Goal: Task Accomplishment & Management: Complete application form

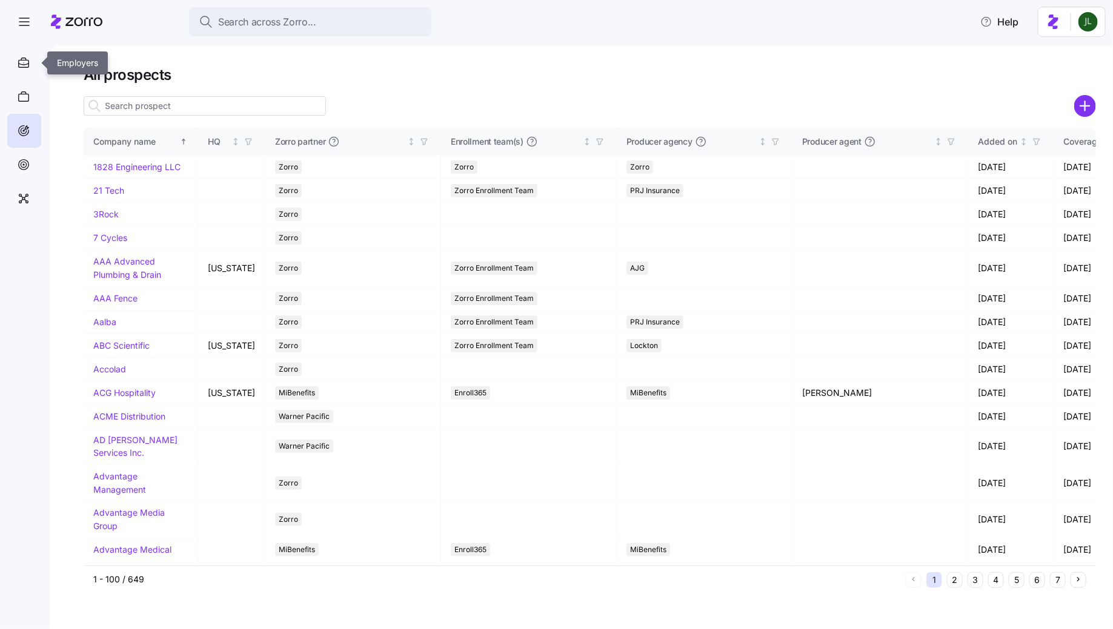
click at [24, 55] on div at bounding box center [24, 63] width 34 height 34
click at [67, 16] on icon at bounding box center [76, 22] width 51 height 15
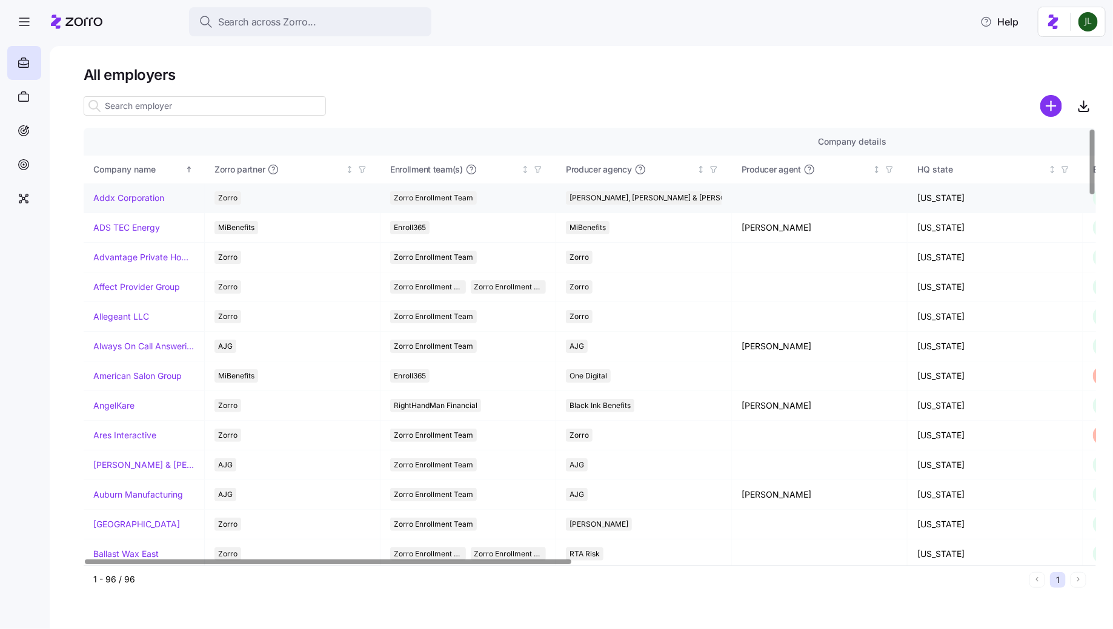
click at [112, 196] on link "Addx Corporation" at bounding box center [128, 198] width 71 height 12
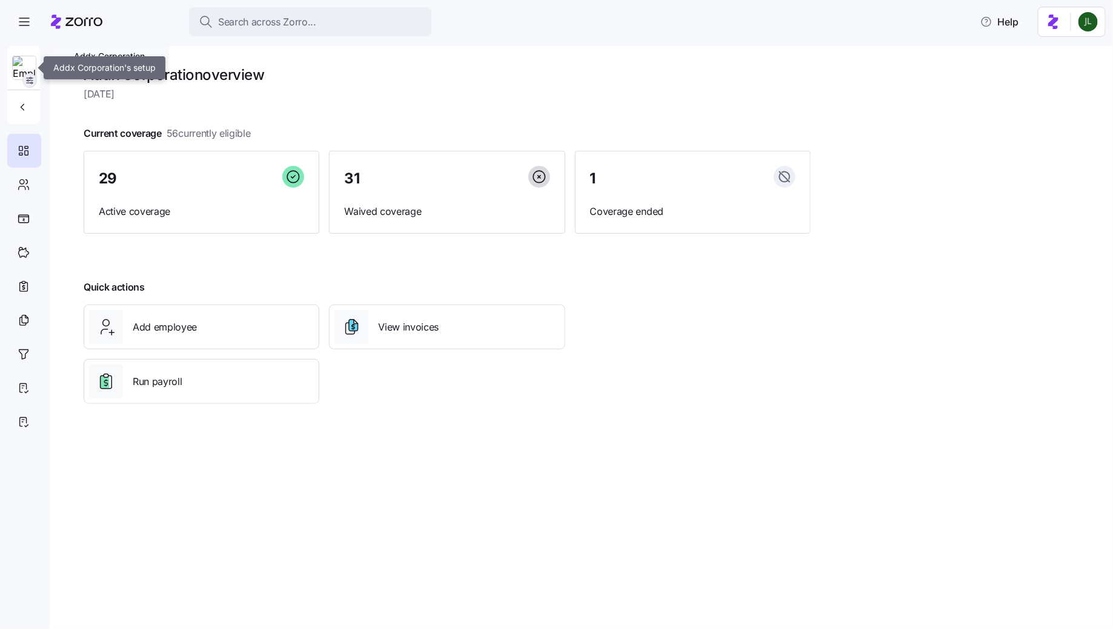
click at [32, 83] on icon "button" at bounding box center [30, 81] width 10 height 10
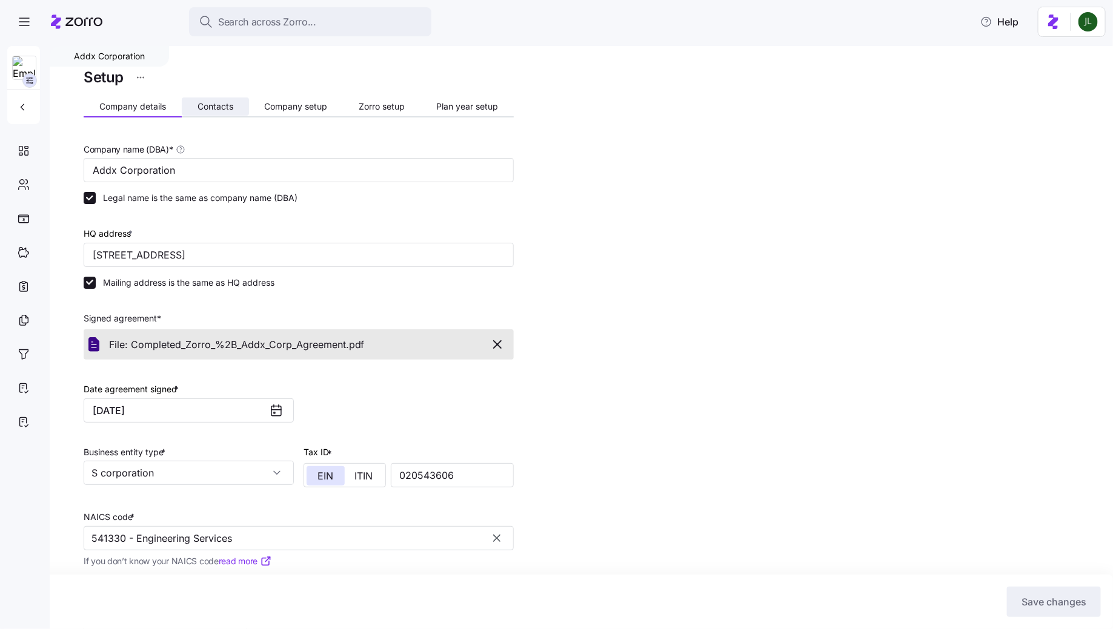
click at [216, 105] on span "Contacts" at bounding box center [216, 106] width 36 height 8
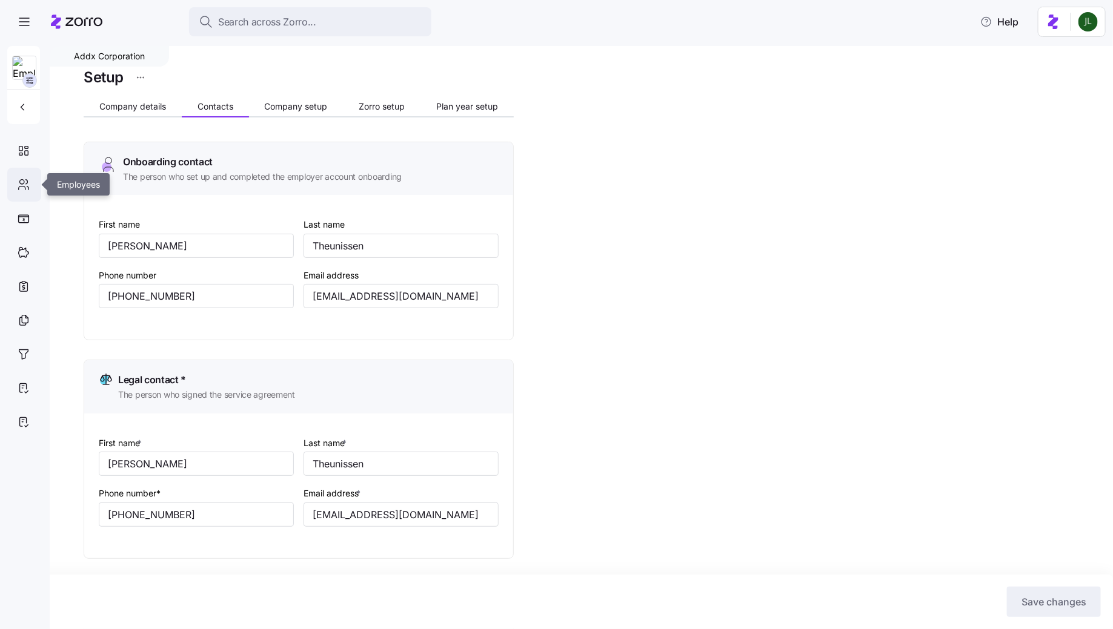
click at [25, 182] on icon at bounding box center [23, 185] width 13 height 15
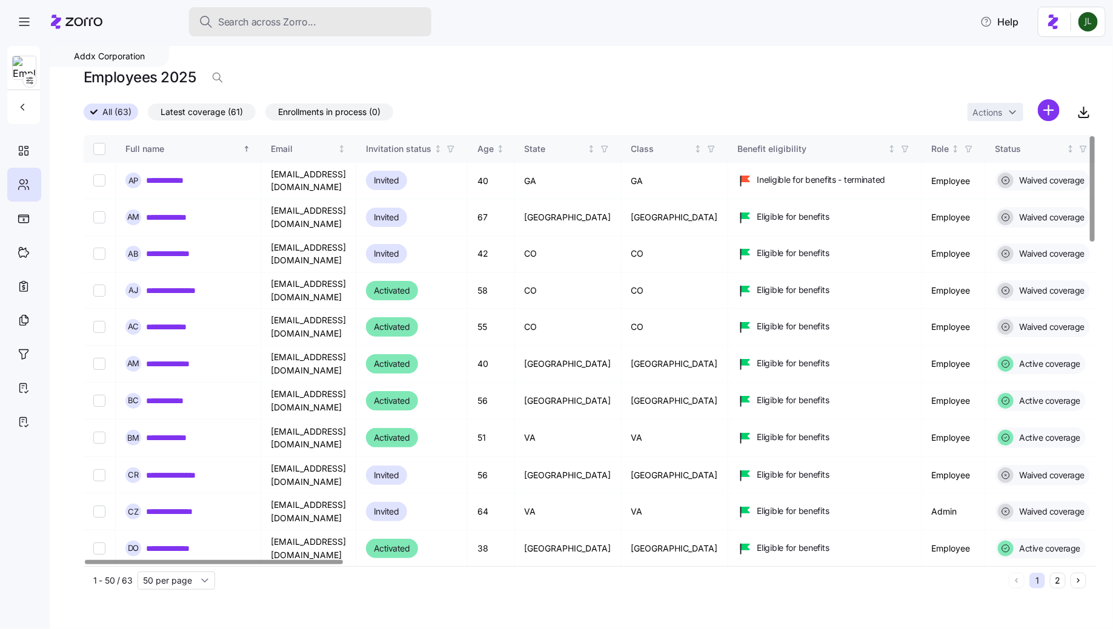
click at [299, 30] on button "Search across Zorro..." at bounding box center [310, 21] width 242 height 29
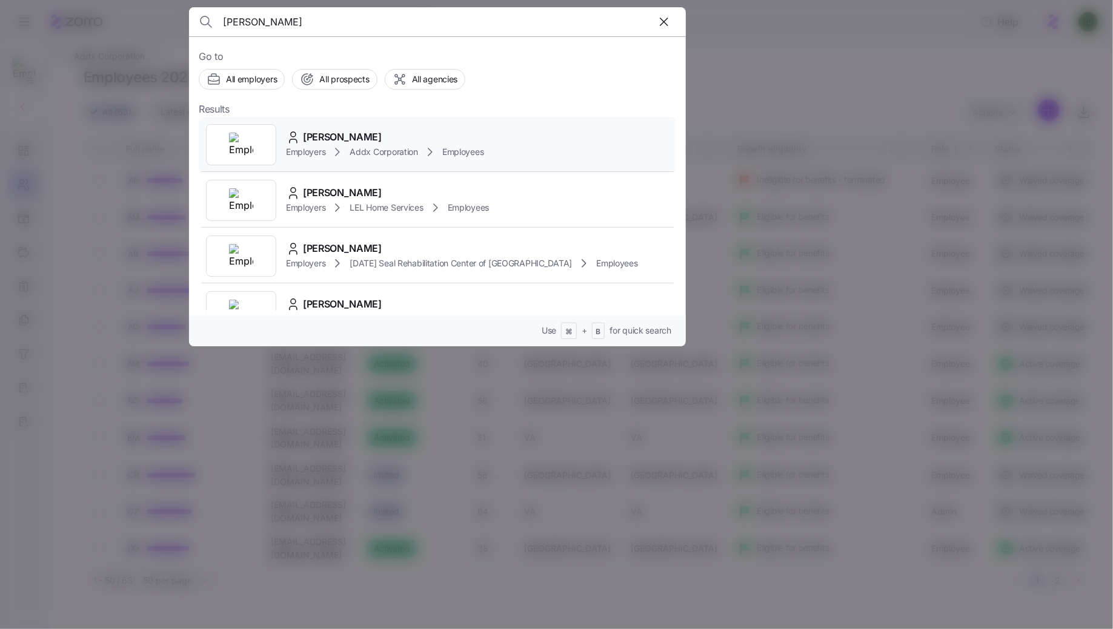
type input "janet pace"
click at [359, 149] on span "Addx Corporation" at bounding box center [384, 152] width 68 height 12
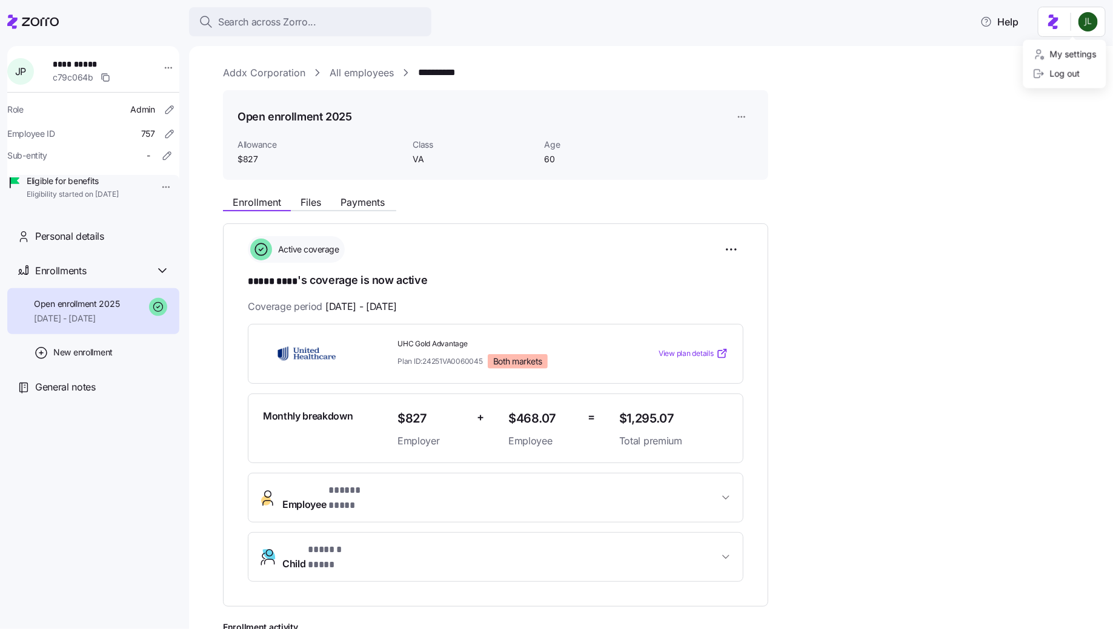
click at [962, 380] on html "**********" at bounding box center [556, 311] width 1113 height 622
click at [153, 65] on html "**********" at bounding box center [556, 311] width 1113 height 622
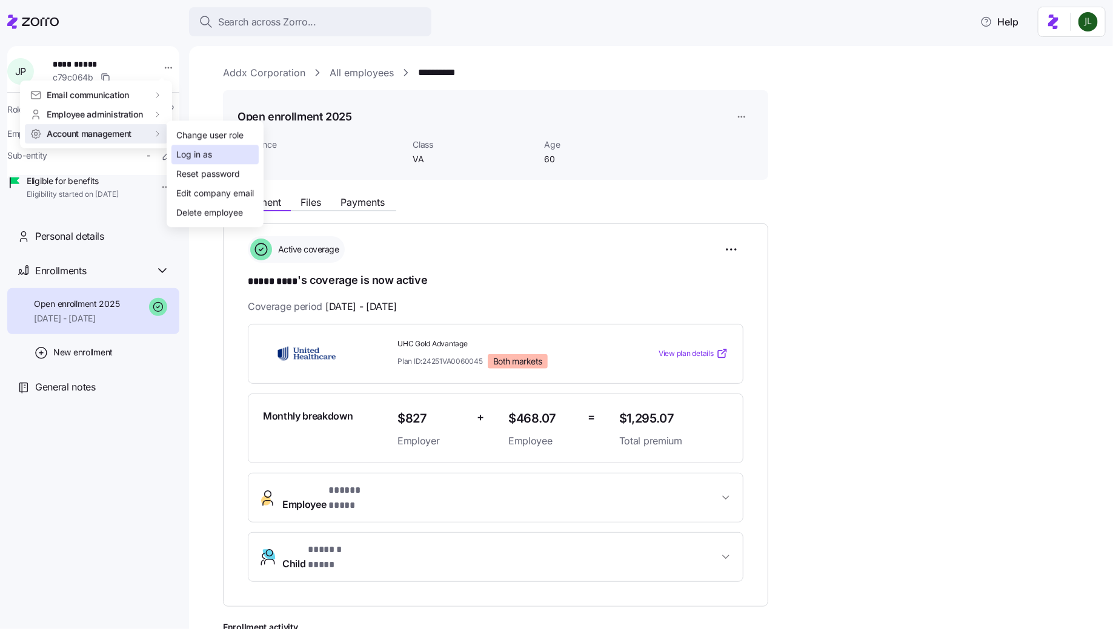
click at [184, 150] on div "Log in as" at bounding box center [194, 154] width 36 height 13
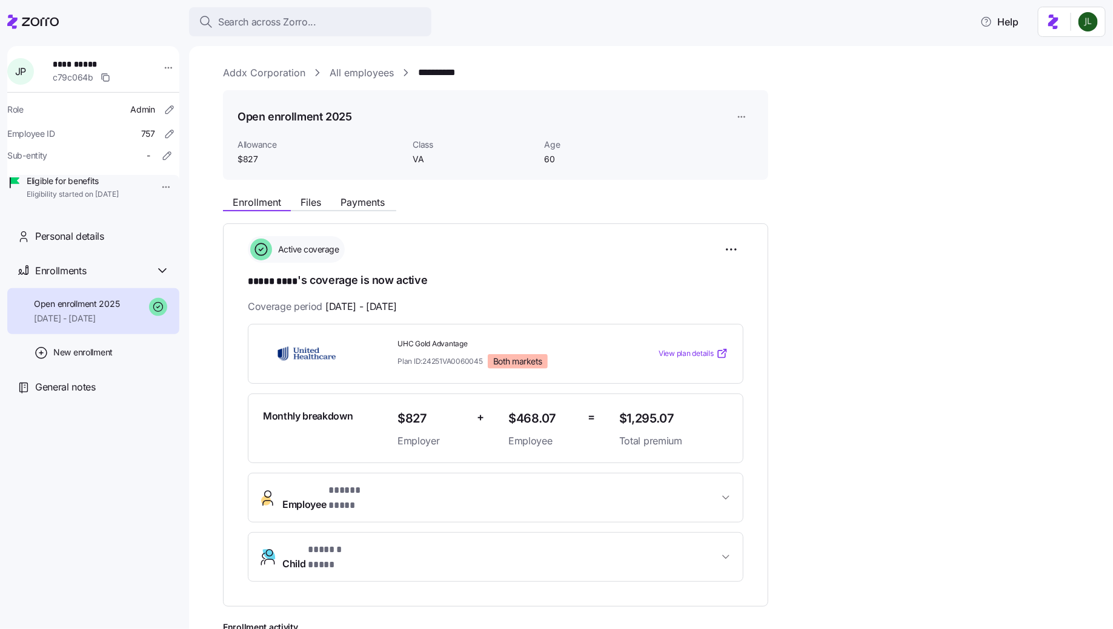
click at [31, 22] on icon at bounding box center [40, 22] width 37 height 8
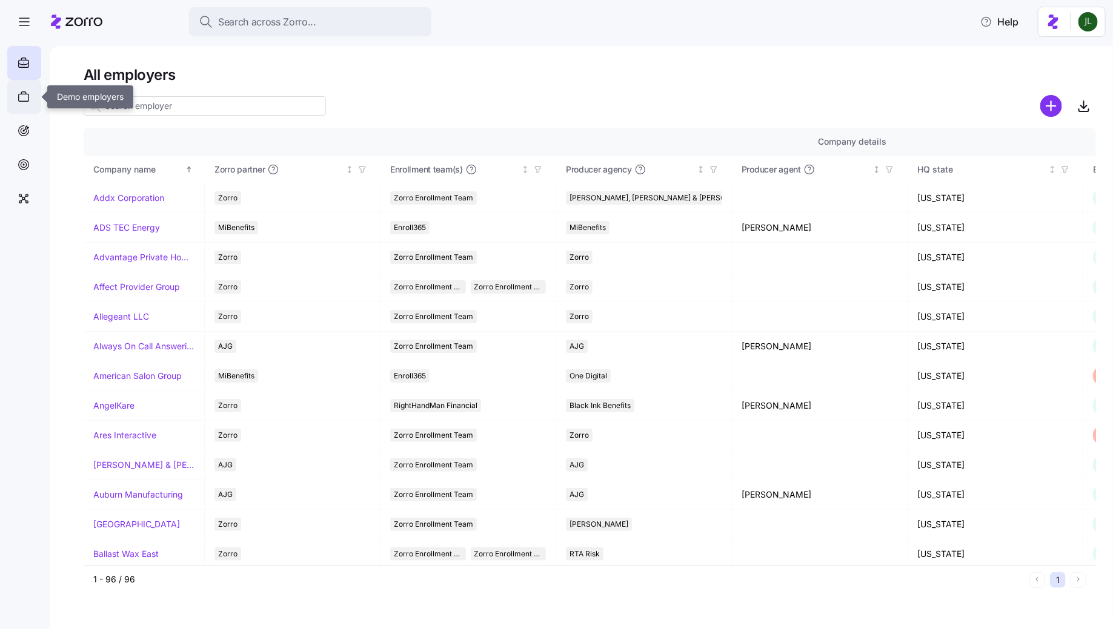
click at [30, 105] on div at bounding box center [24, 97] width 34 height 34
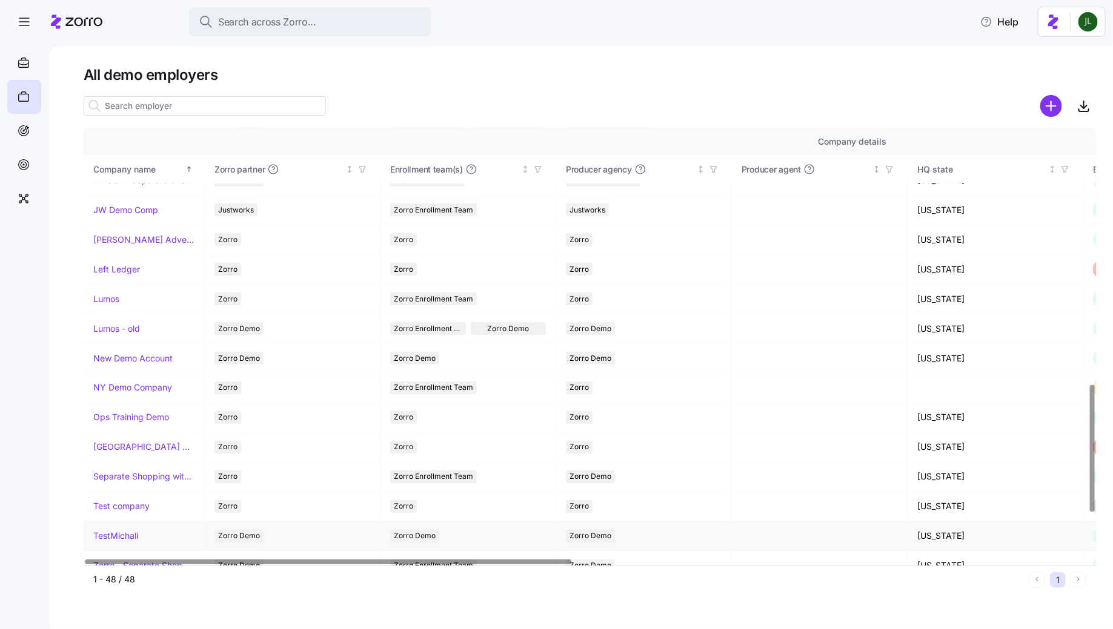
scroll to position [875, 0]
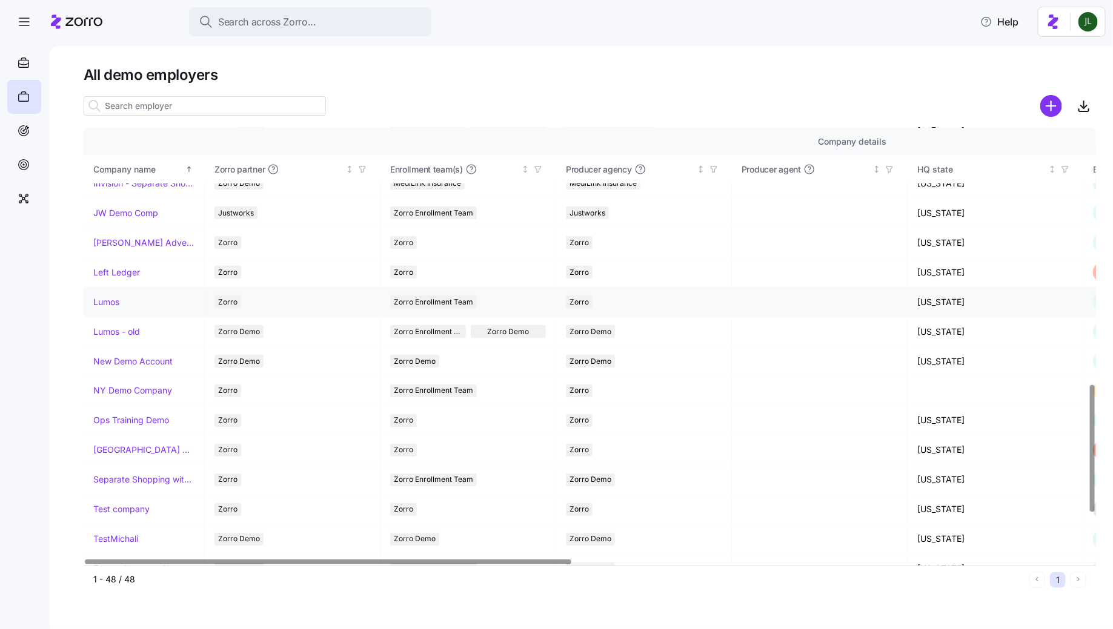
click at [105, 296] on link "Lumos" at bounding box center [106, 302] width 26 height 12
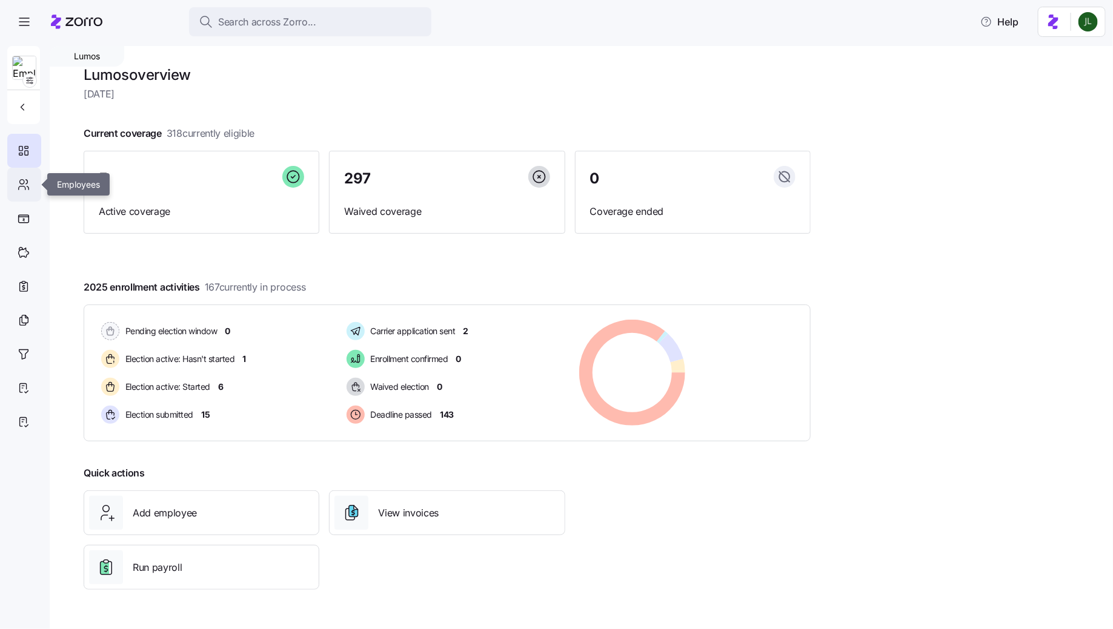
click at [24, 180] on icon at bounding box center [22, 182] width 4 height 4
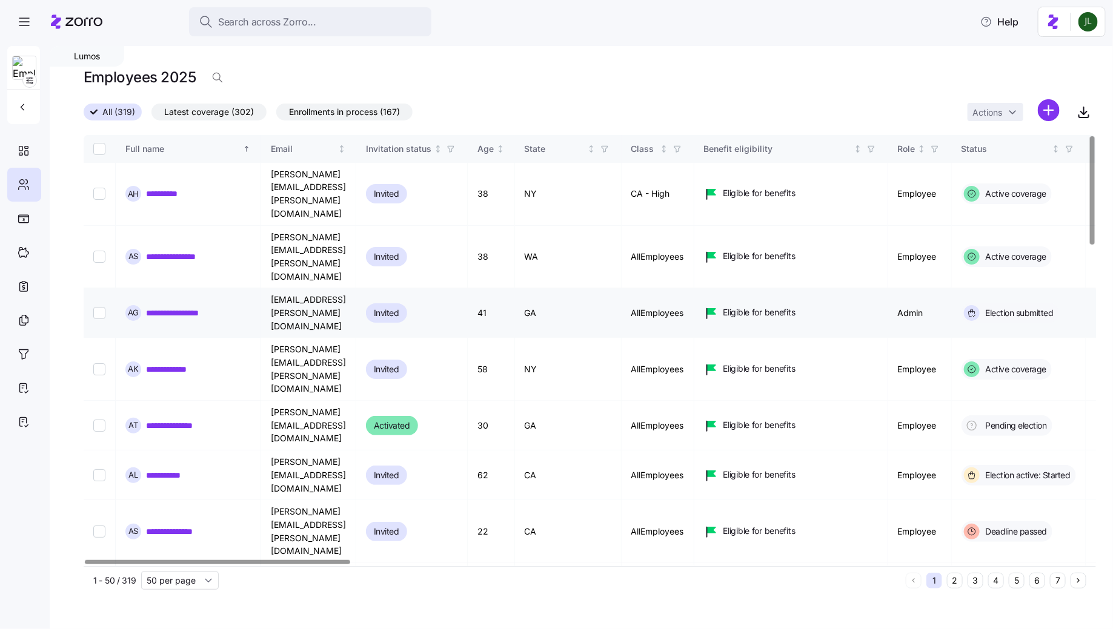
click at [158, 307] on link "**********" at bounding box center [183, 313] width 75 height 12
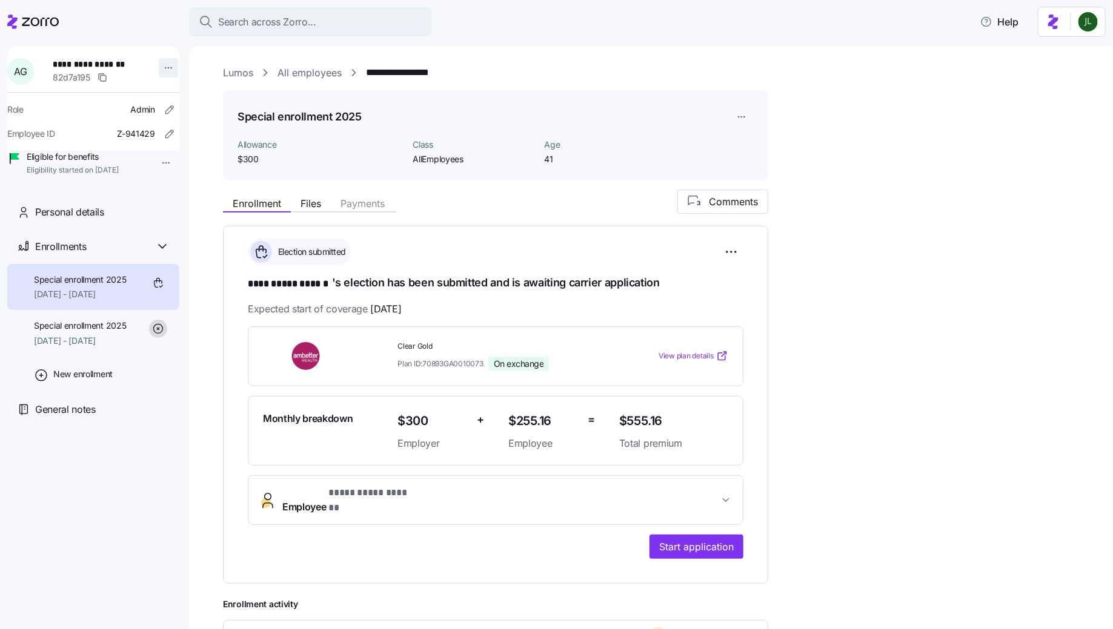
click at [161, 71] on html "**********" at bounding box center [556, 311] width 1113 height 622
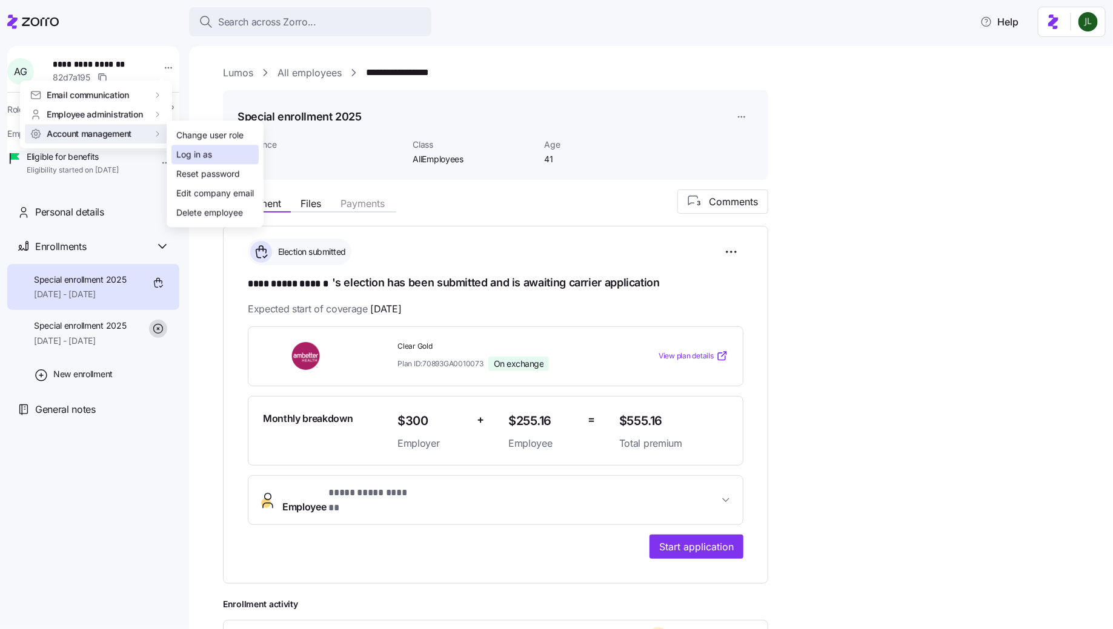
click at [193, 154] on div "Log in as" at bounding box center [194, 154] width 36 height 13
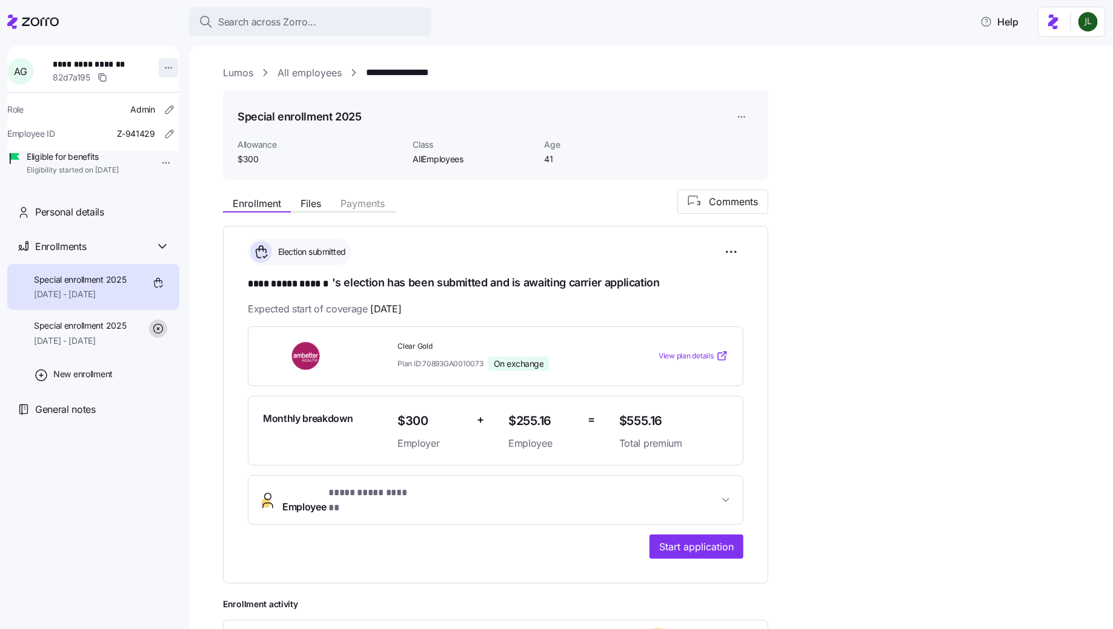
click at [164, 65] on html "**********" at bounding box center [556, 311] width 1113 height 622
click at [591, 143] on html "**********" at bounding box center [556, 311] width 1113 height 622
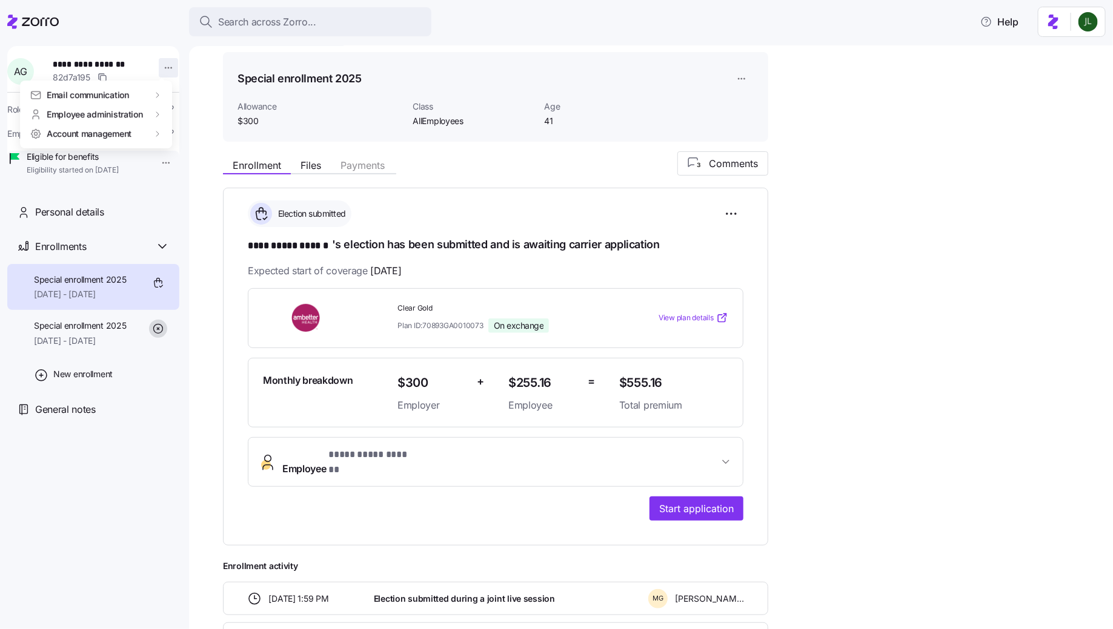
click at [168, 67] on html "**********" at bounding box center [556, 311] width 1113 height 622
click at [208, 157] on div "Log in as" at bounding box center [194, 154] width 36 height 13
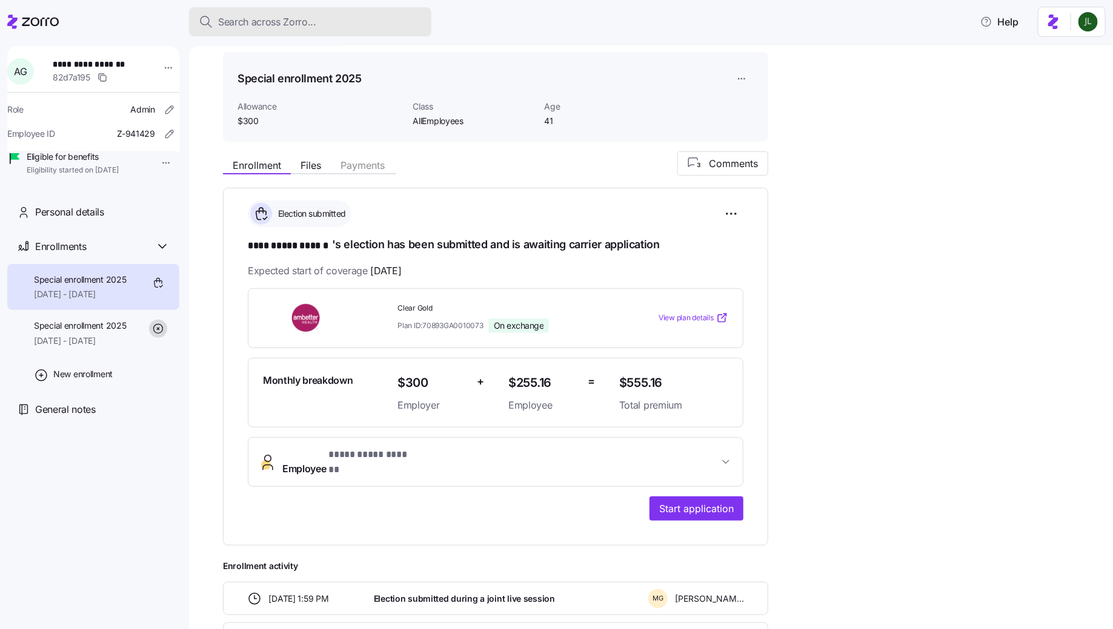
click at [320, 24] on div "Search across Zorro..." at bounding box center [310, 22] width 223 height 15
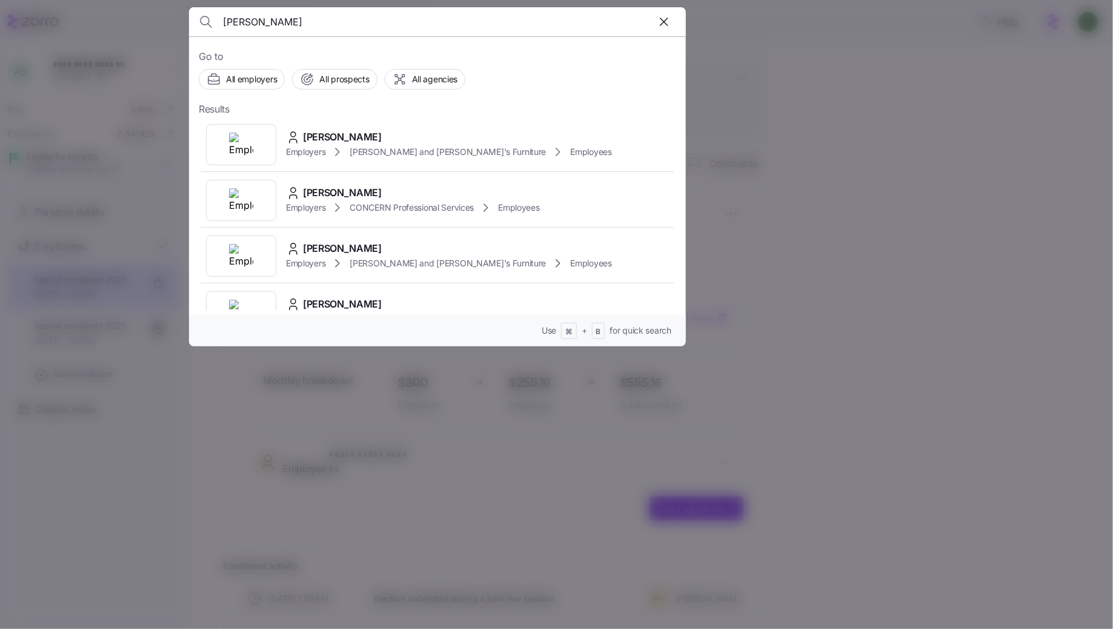
type input "natalie damro"
click at [751, 135] on div at bounding box center [556, 314] width 1113 height 629
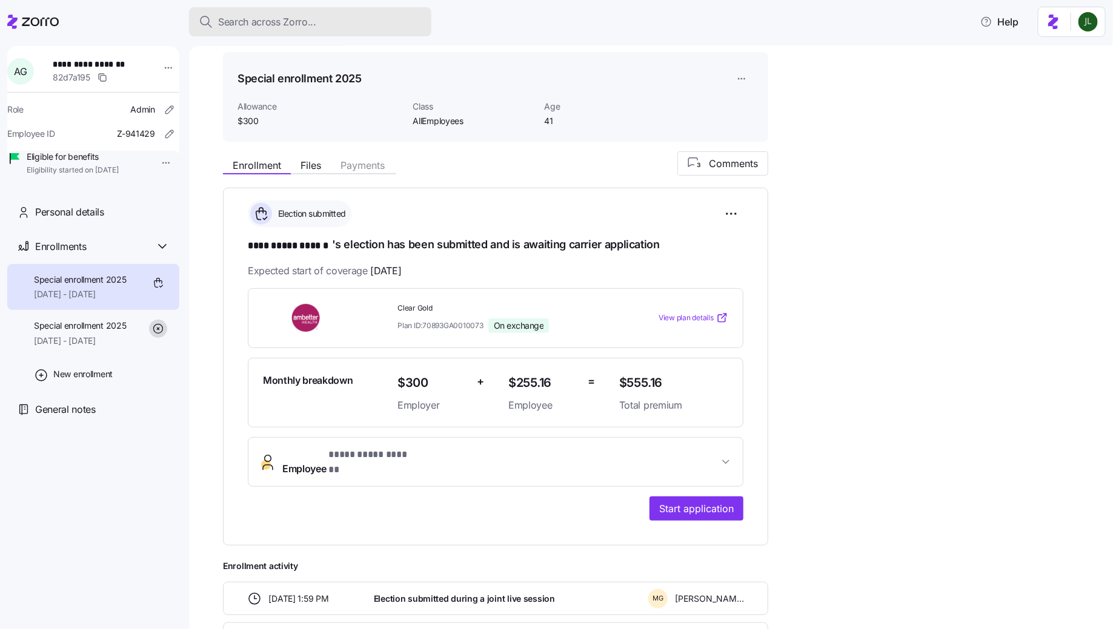
click at [257, 27] on span "Search across Zorro..." at bounding box center [267, 22] width 98 height 15
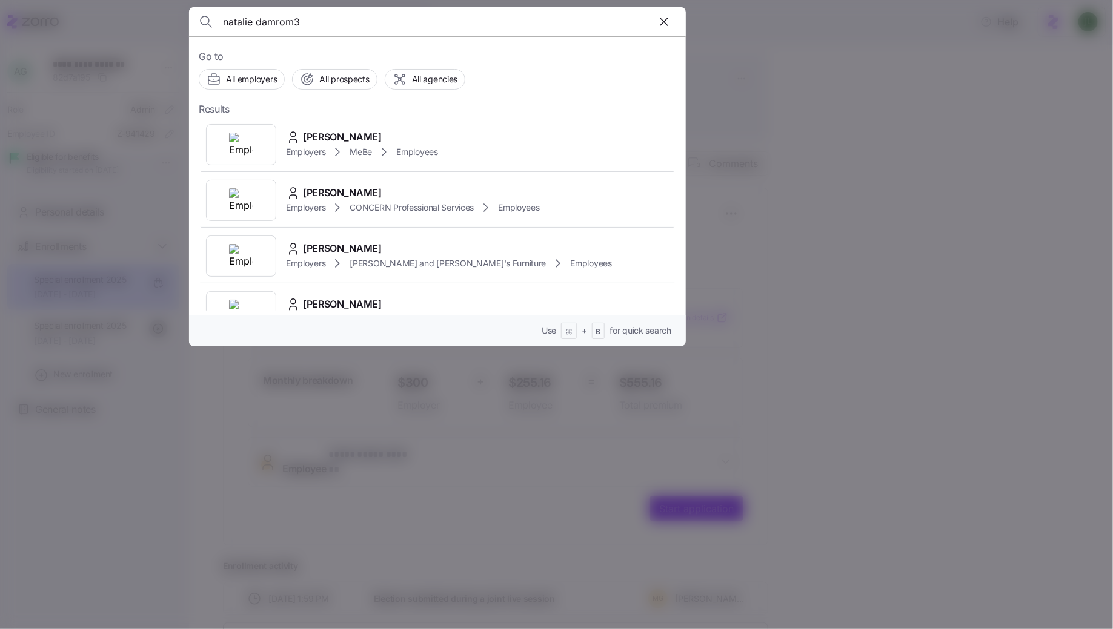
drag, startPoint x: 326, startPoint y: 20, endPoint x: 97, endPoint y: 20, distance: 229.0
click at [97, 622] on div "natalie damrom3 Go to All employers All prospects All agencies Results Natalie …" at bounding box center [556, 622] width 1113 height 0
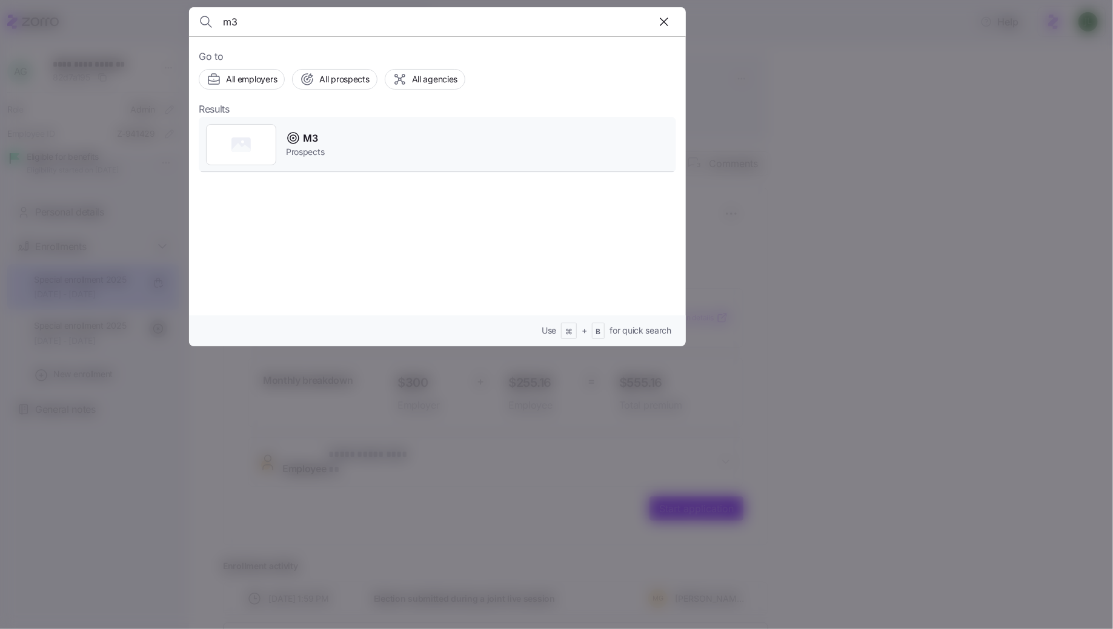
type input "m3"
click at [321, 141] on div "M3" at bounding box center [305, 138] width 38 height 15
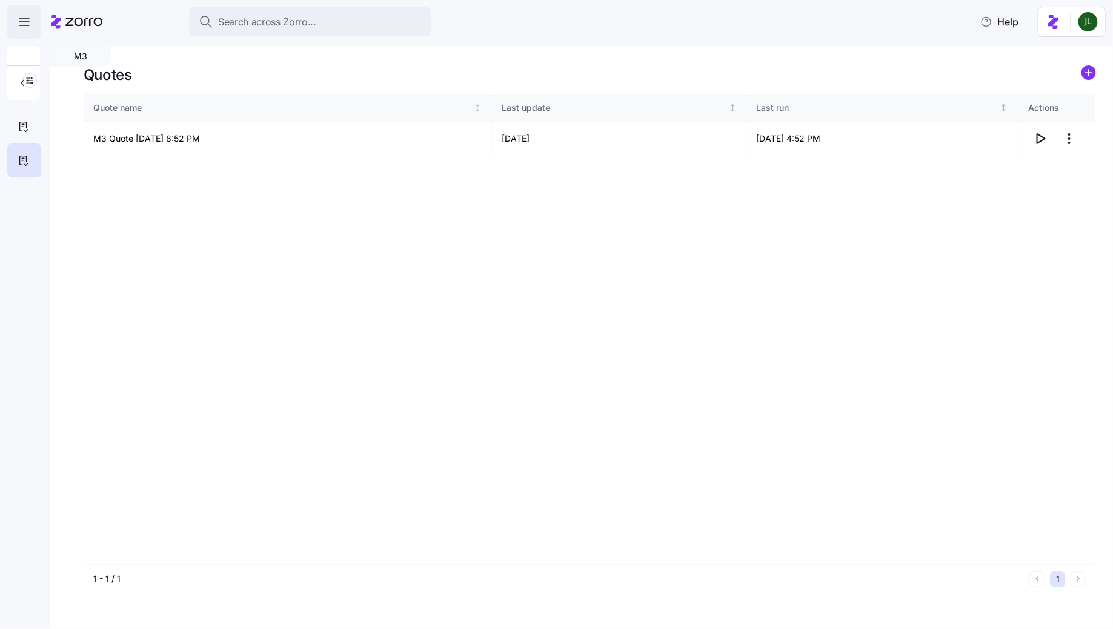
click at [33, 27] on span "button" at bounding box center [24, 21] width 33 height 33
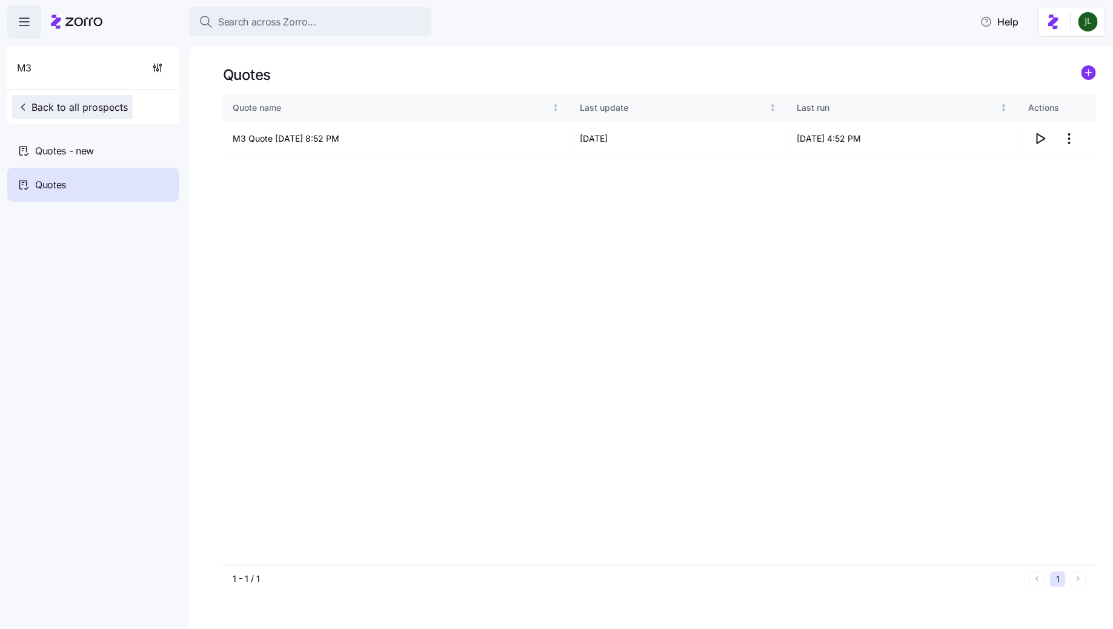
click at [40, 106] on span "Back to all prospects" at bounding box center [72, 107] width 111 height 15
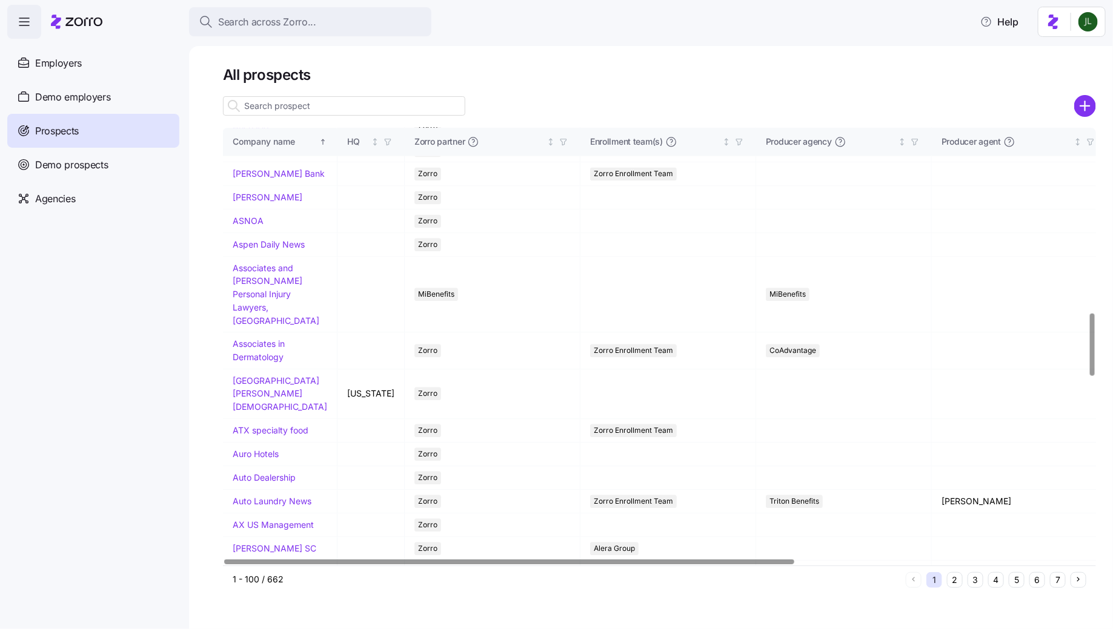
scroll to position [1301, 0]
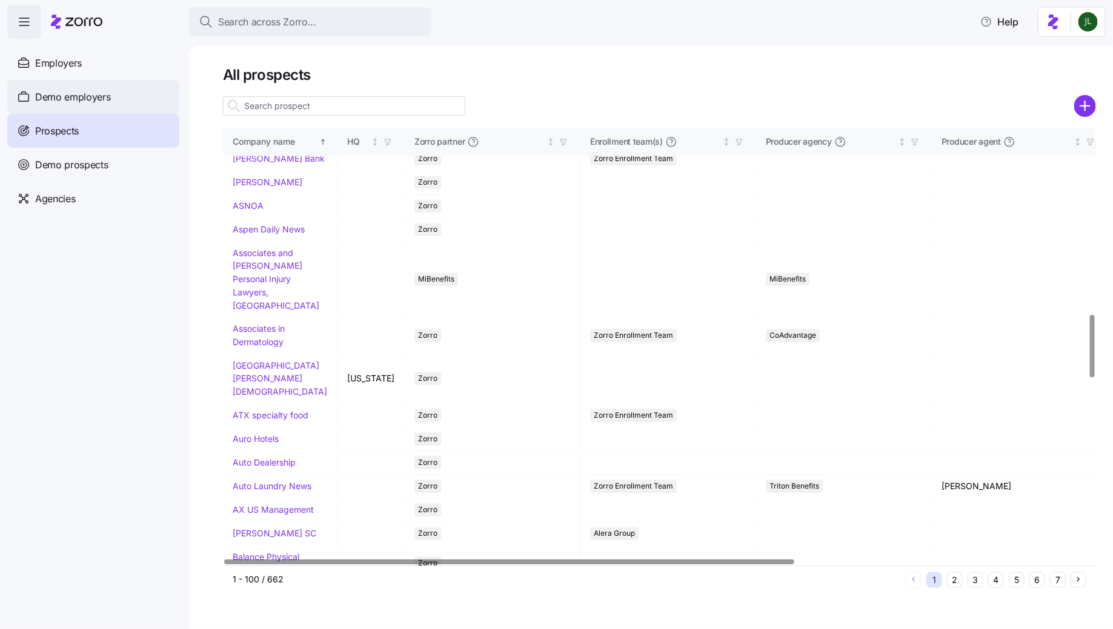
click at [87, 106] on div "Demo employers" at bounding box center [93, 97] width 172 height 34
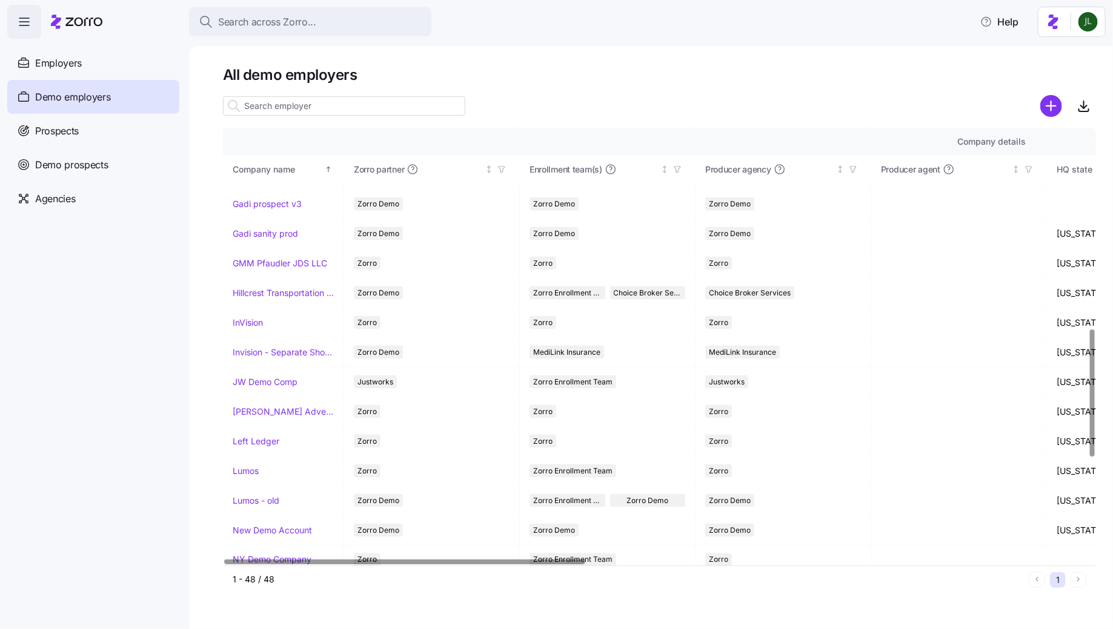
scroll to position [622, 0]
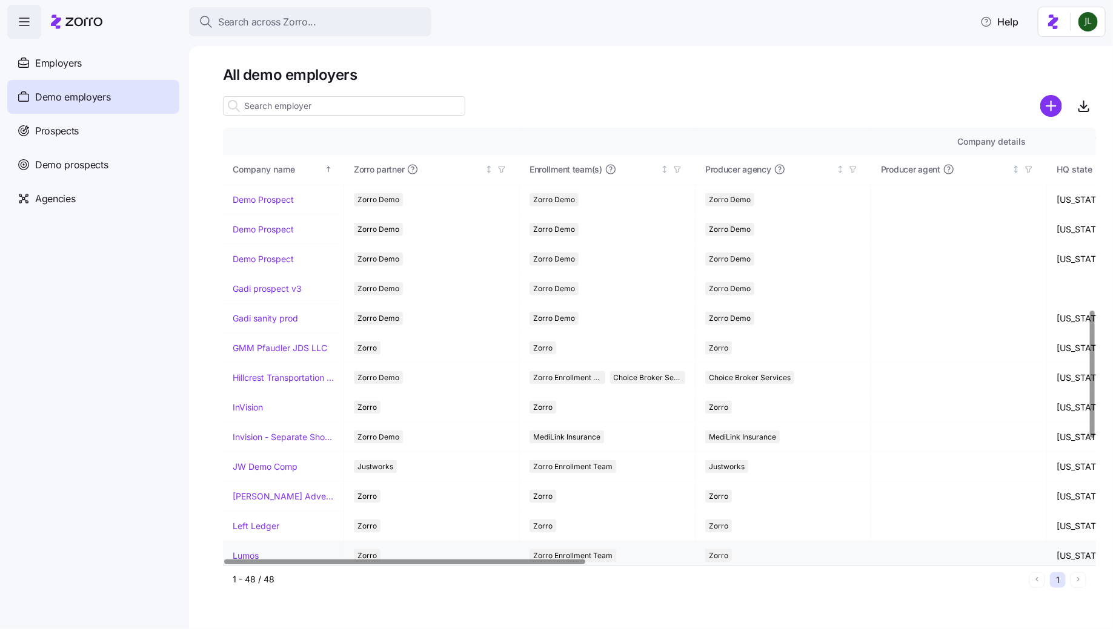
click at [248, 550] on link "Lumos" at bounding box center [246, 556] width 26 height 12
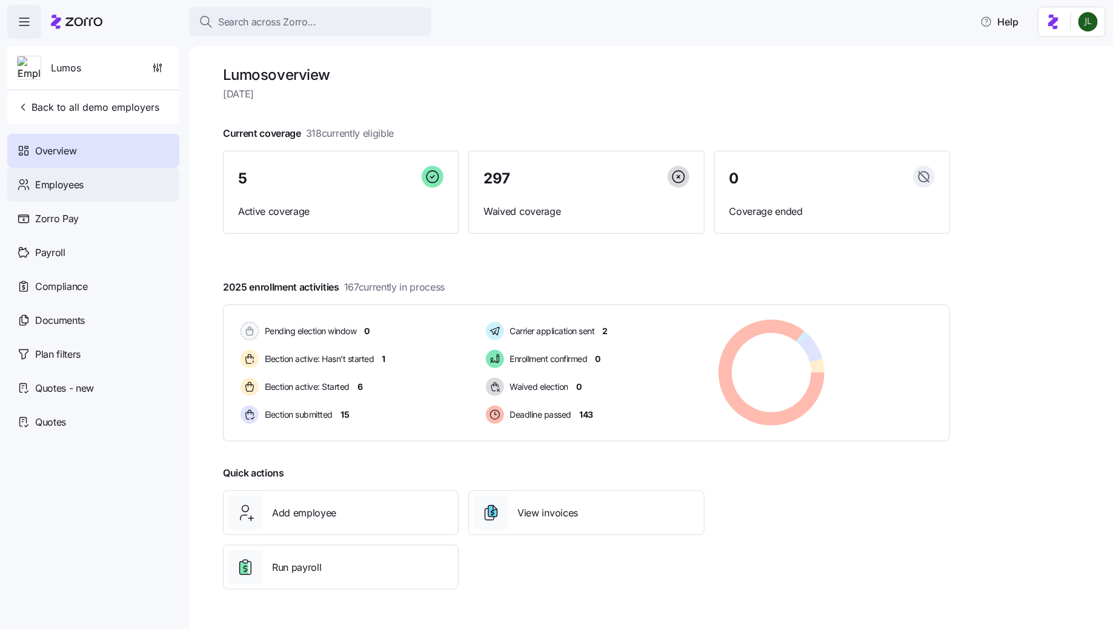
click at [79, 191] on span "Employees" at bounding box center [59, 185] width 48 height 15
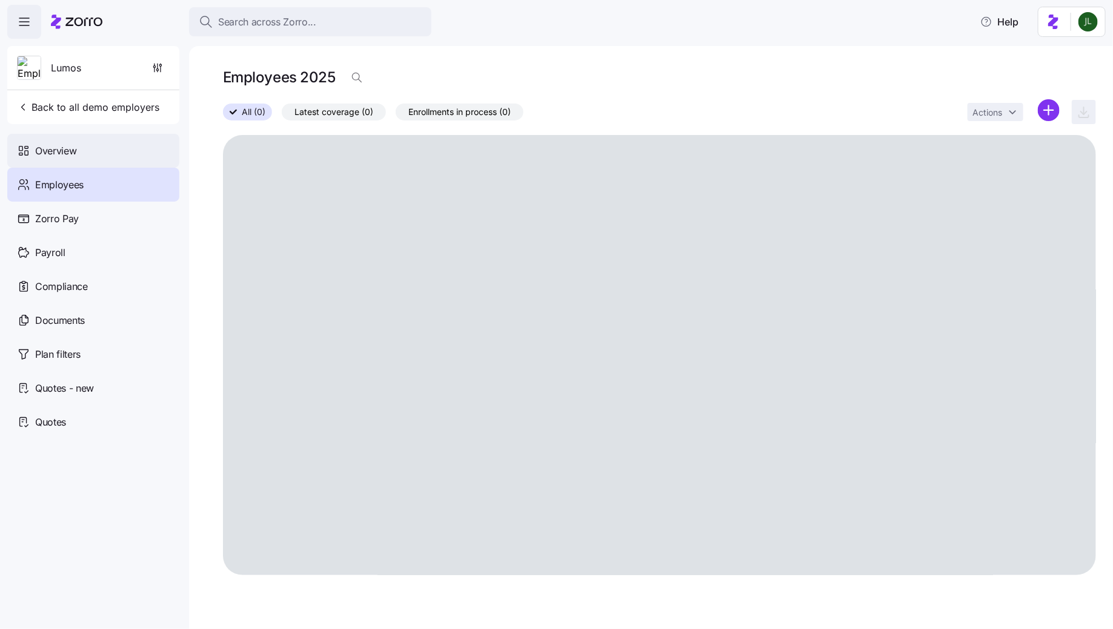
click at [68, 163] on div "Overview" at bounding box center [93, 151] width 172 height 34
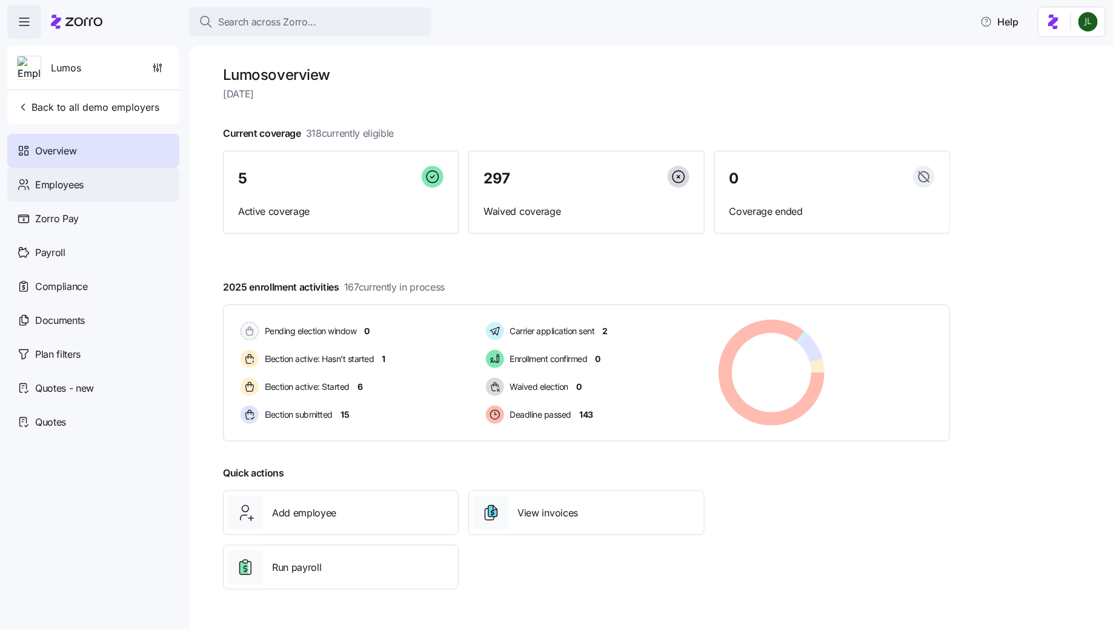
click at [69, 180] on span "Employees" at bounding box center [59, 185] width 48 height 15
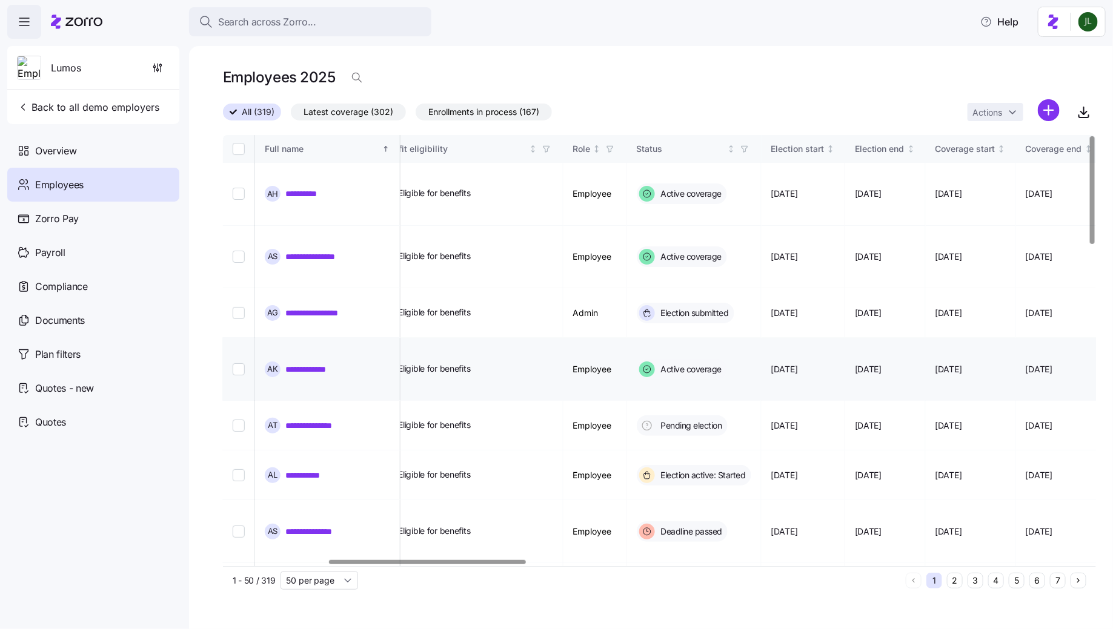
scroll to position [0, 465]
click at [746, 148] on icon "button" at bounding box center [743, 149] width 5 height 6
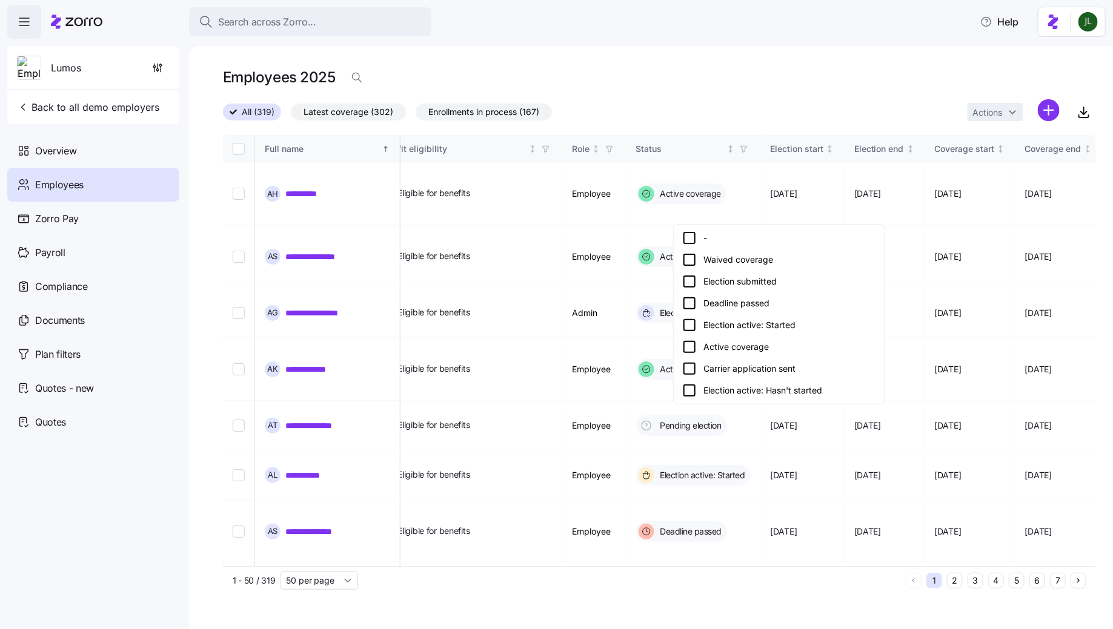
click at [748, 284] on div "Election submitted" at bounding box center [779, 281] width 194 height 15
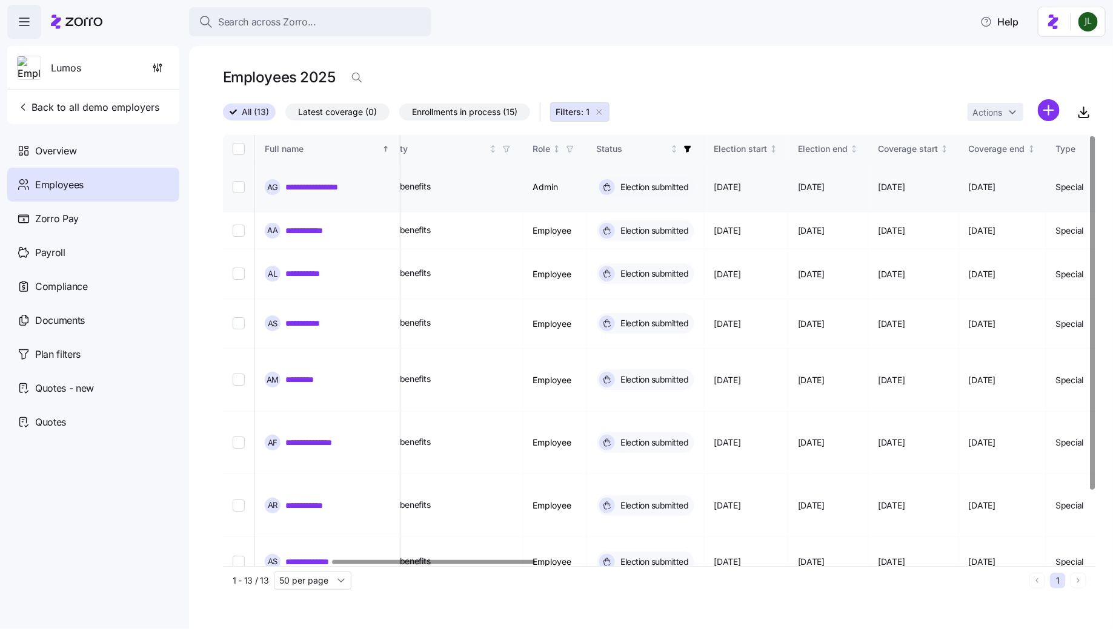
click at [333, 181] on link "**********" at bounding box center [322, 187] width 75 height 12
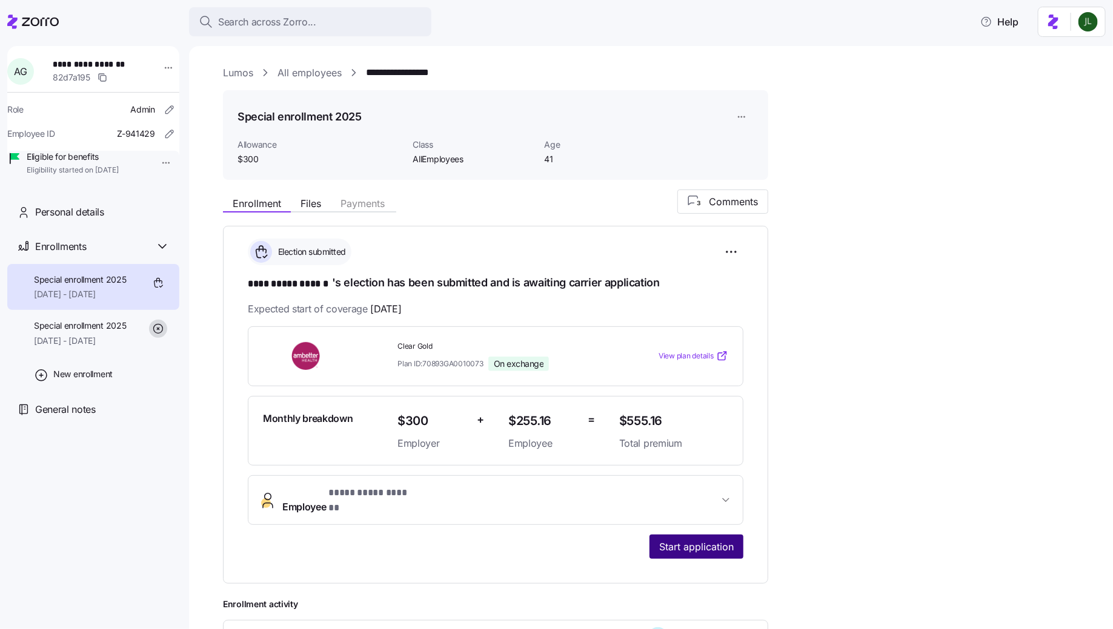
click at [694, 540] on span "Start application" at bounding box center [696, 547] width 75 height 15
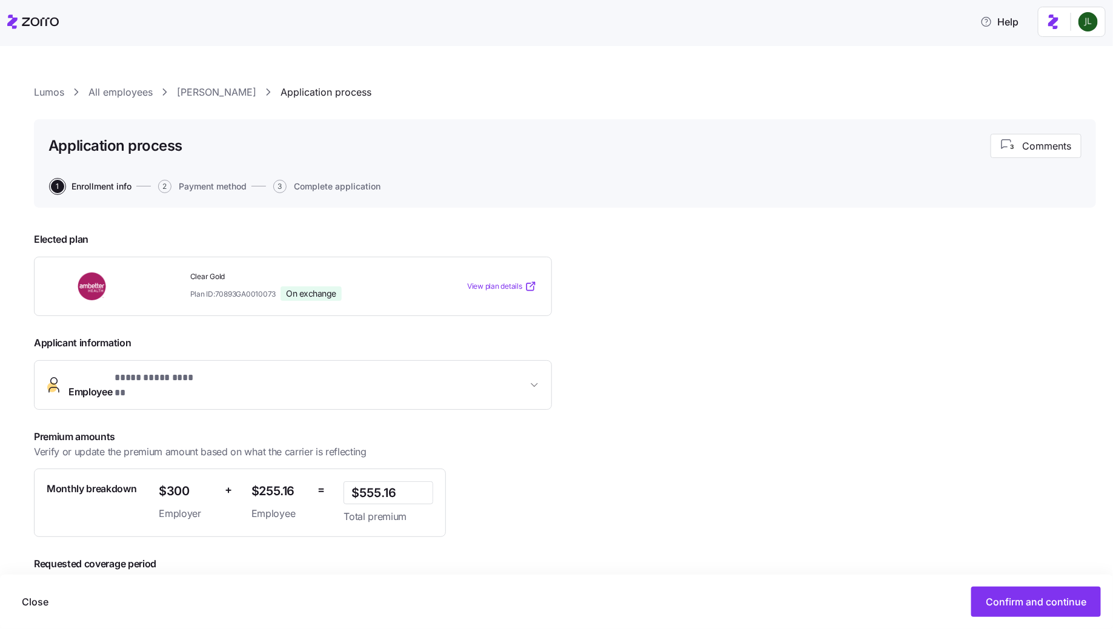
scroll to position [55, 0]
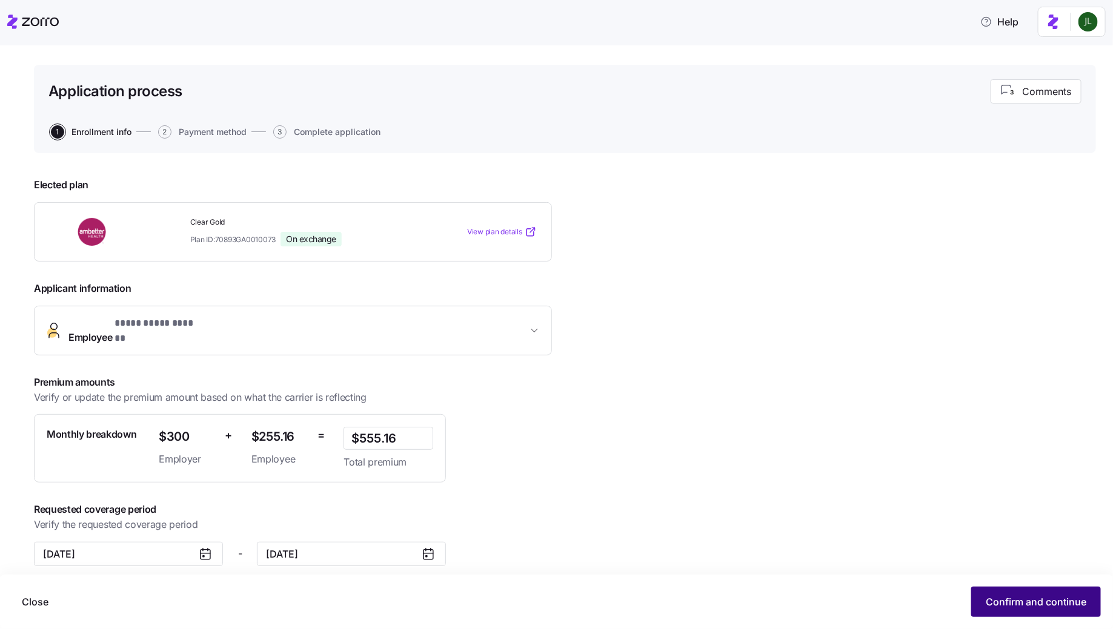
click at [1061, 605] on span "Confirm and continue" at bounding box center [1036, 602] width 101 height 15
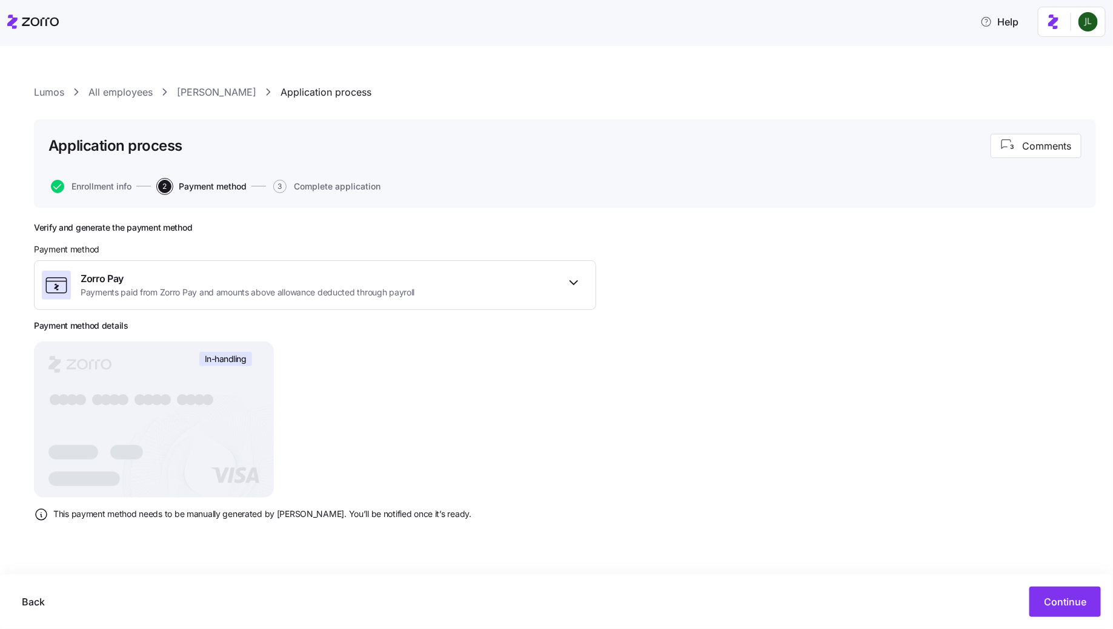
click at [118, 193] on div "Application process 3 Comments Enrollment info 2 Payment method 3 Complete appl…" at bounding box center [565, 163] width 1062 height 88
click at [113, 187] on span "Enrollment info" at bounding box center [101, 186] width 60 height 8
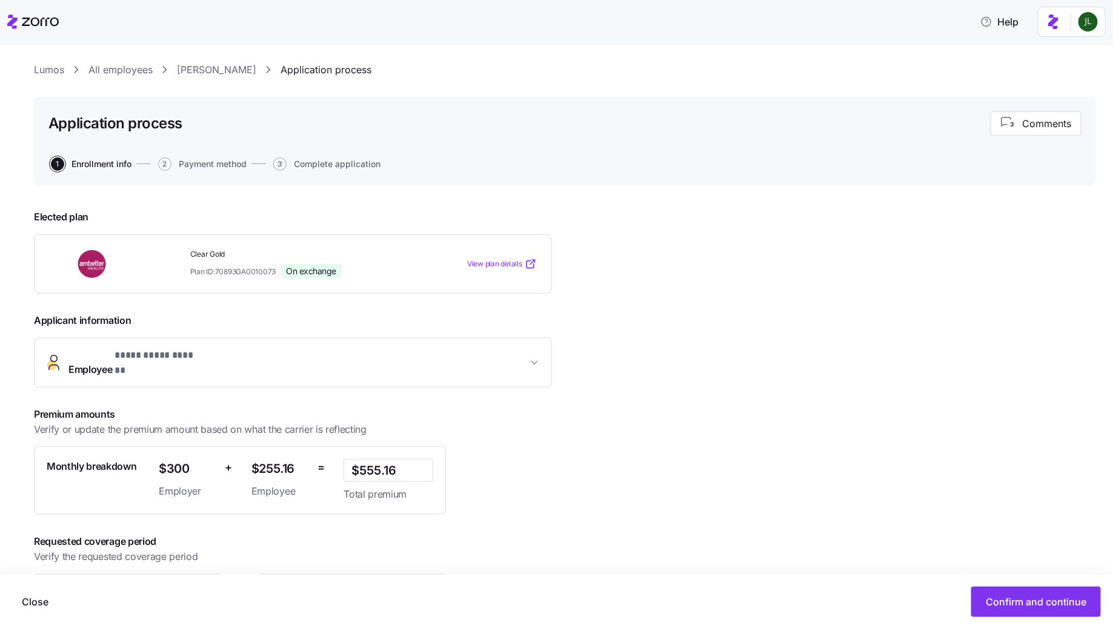
scroll to position [55, 0]
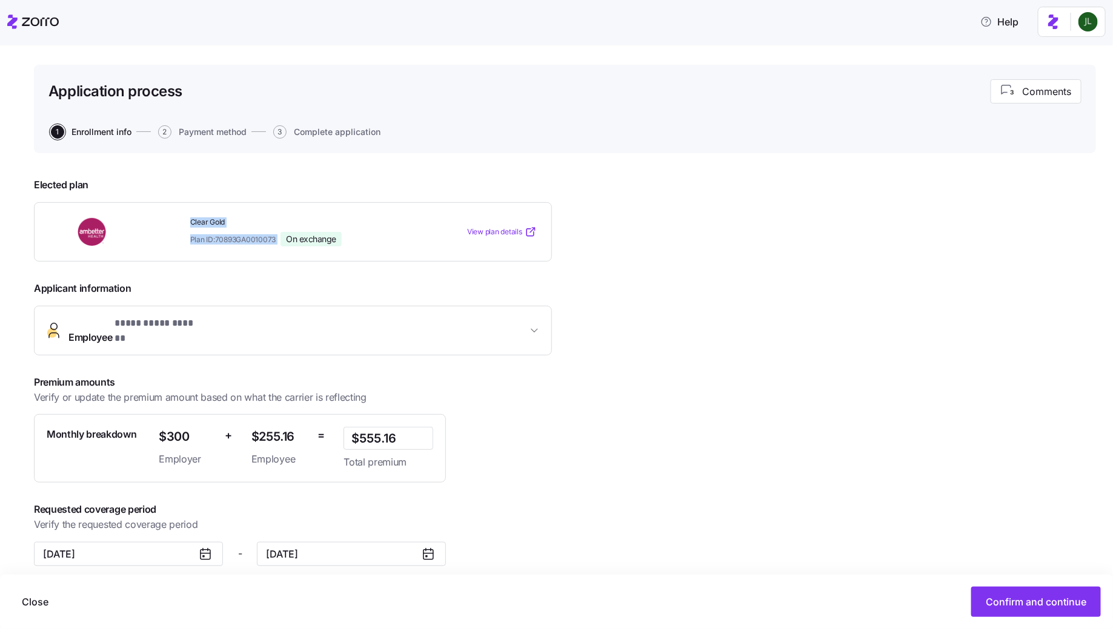
drag, startPoint x: 190, startPoint y: 222, endPoint x: 284, endPoint y: 241, distance: 95.8
click at [284, 241] on div "Clear Gold Plan ID: 70893GA0010073 On exchange" at bounding box center [301, 233] width 222 height 30
copy div "Clear Gold Plan ID: 70893GA0010073"
click at [504, 230] on span "View plan details" at bounding box center [494, 233] width 55 height 12
click at [490, 230] on span "View plan details" at bounding box center [494, 233] width 55 height 12
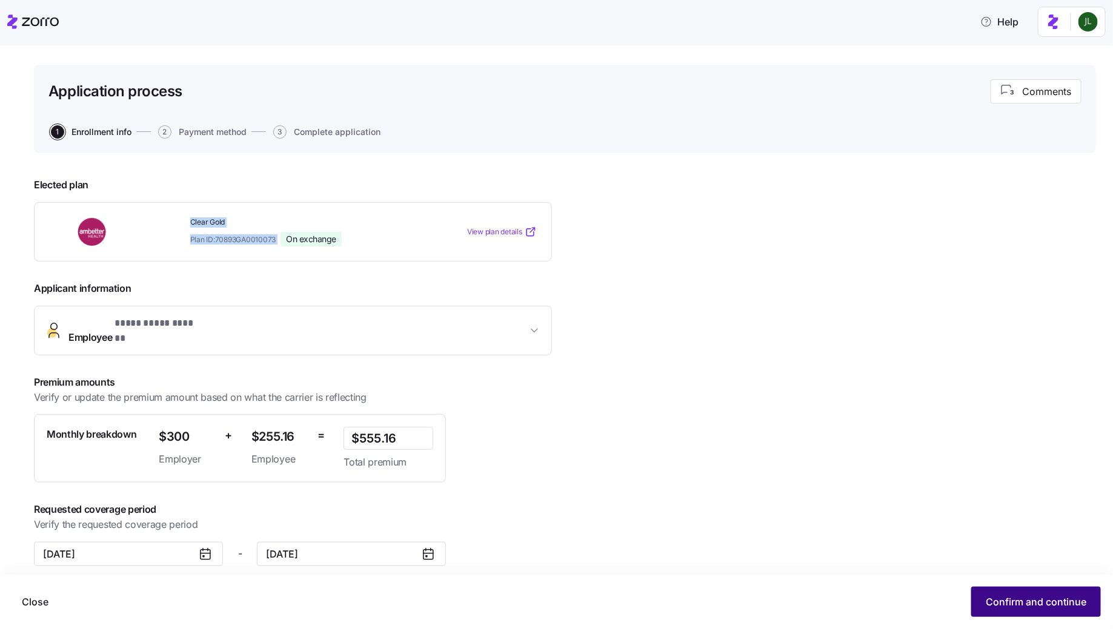
click at [1064, 600] on span "Confirm and continue" at bounding box center [1036, 602] width 101 height 15
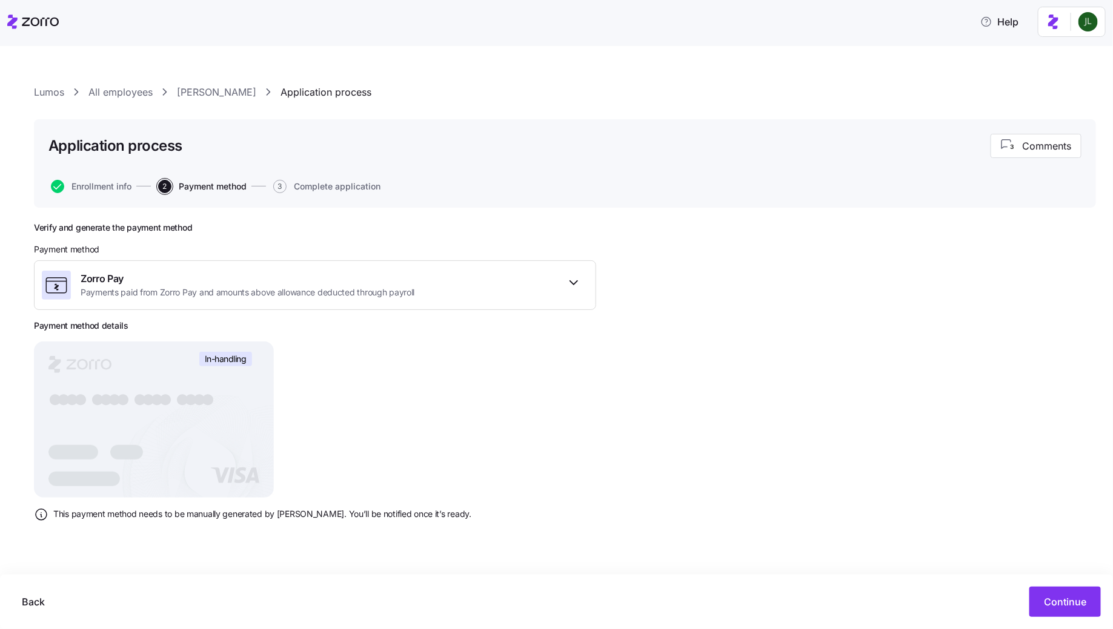
click at [1064, 600] on span "Continue" at bounding box center [1065, 602] width 42 height 15
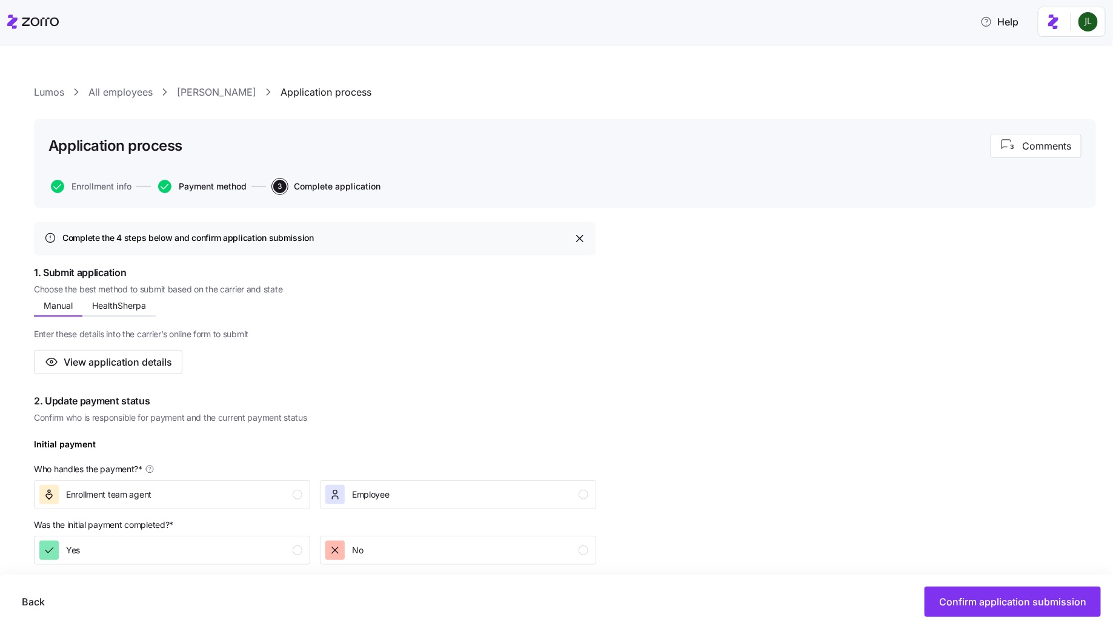
click at [216, 184] on span "Payment method" at bounding box center [213, 186] width 68 height 8
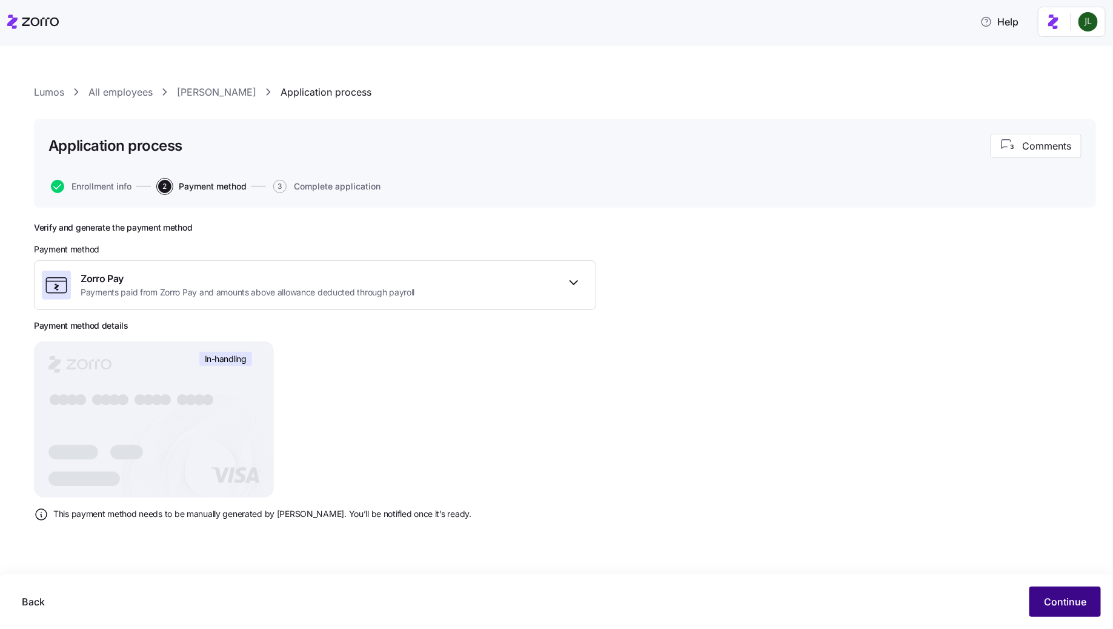
click at [1049, 598] on span "Continue" at bounding box center [1065, 602] width 42 height 15
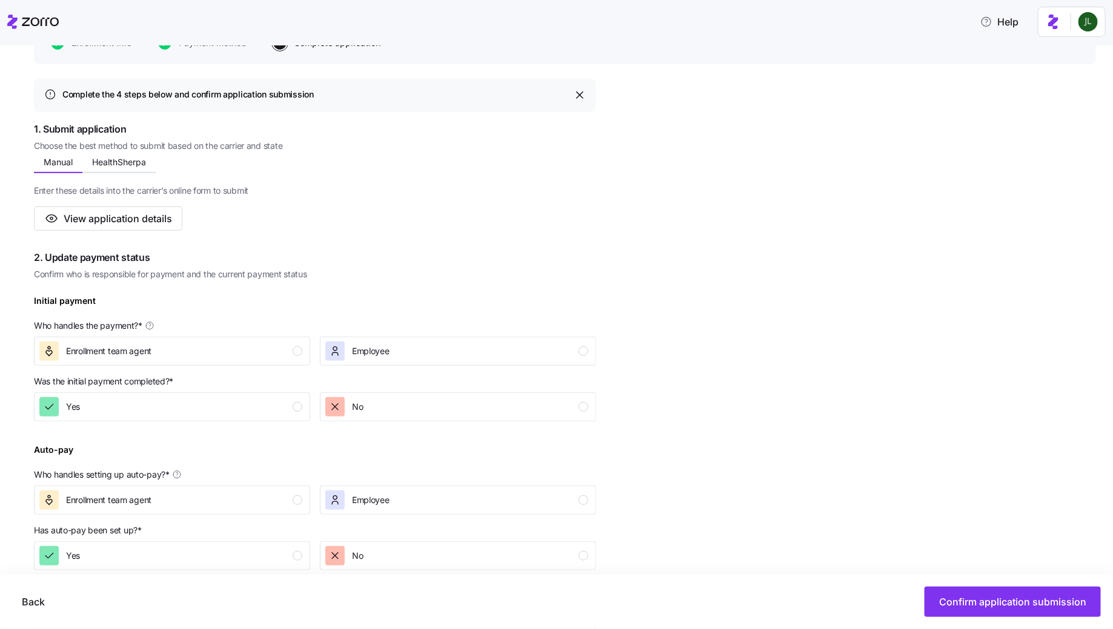
scroll to position [170, 0]
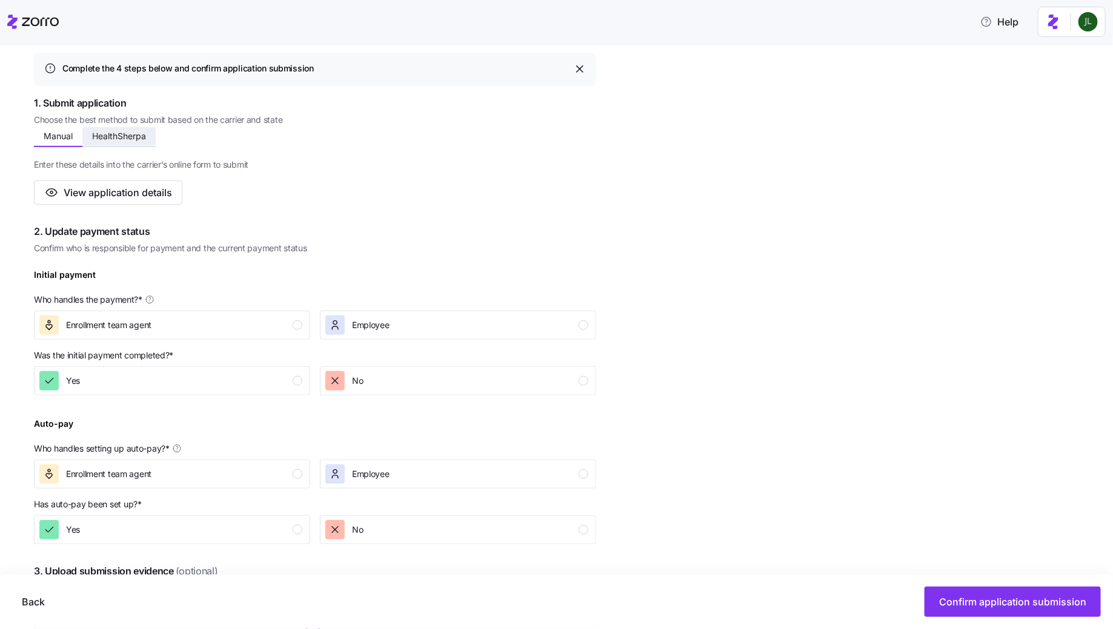
click at [117, 136] on span "HealthSherpa" at bounding box center [119, 136] width 54 height 8
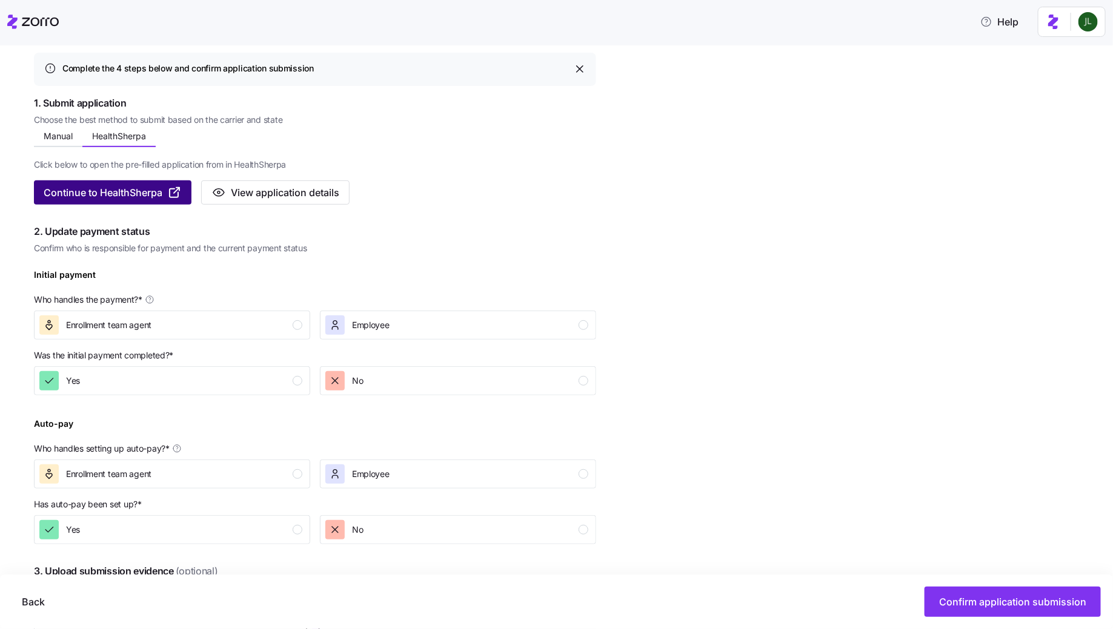
click at [91, 194] on span "Continue to HealthSherpa" at bounding box center [103, 192] width 119 height 15
click at [173, 325] on div "Enrollment team agent" at bounding box center [170, 325] width 263 height 19
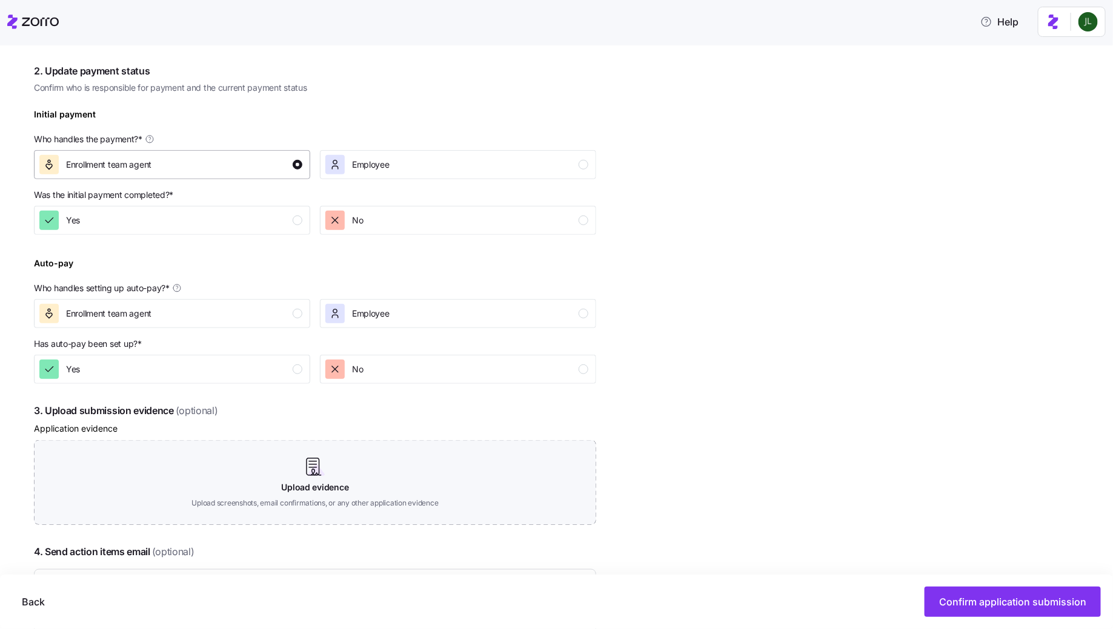
scroll to position [332, 0]
click at [286, 218] on div "Yes" at bounding box center [170, 218] width 263 height 19
click at [379, 314] on span "Employee" at bounding box center [371, 312] width 38 height 12
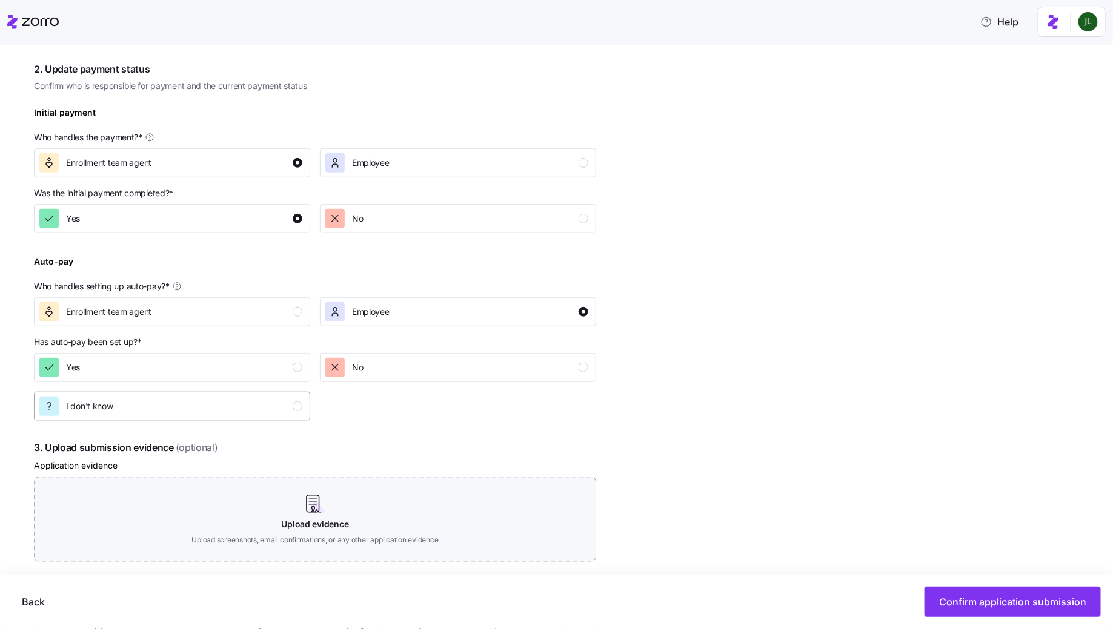
click at [256, 402] on div "I don't know" at bounding box center [170, 406] width 263 height 19
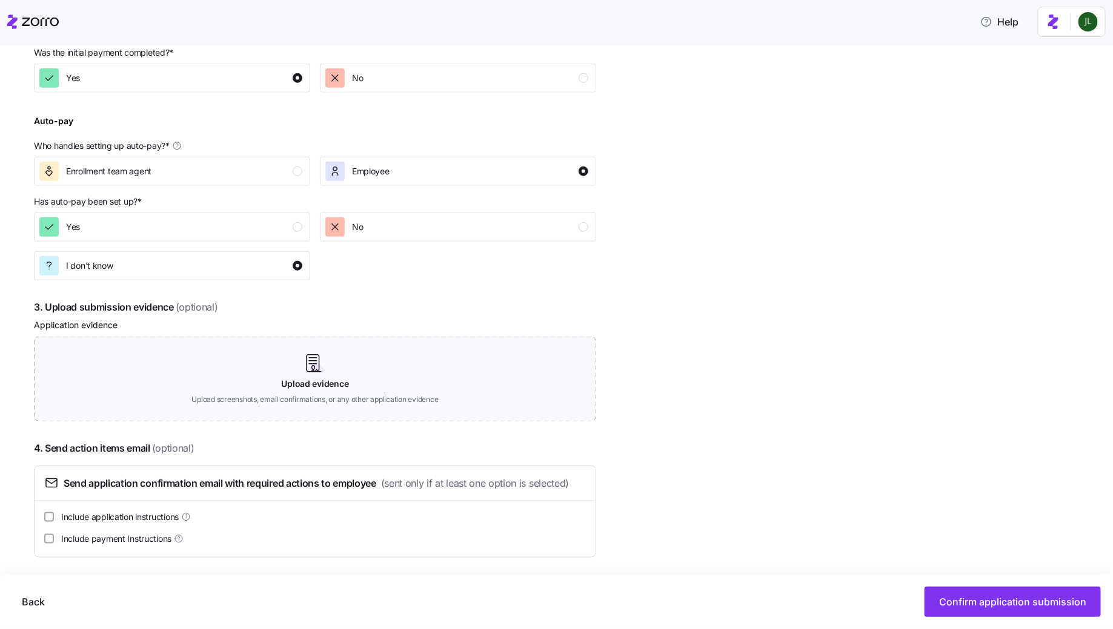
scroll to position [476, 0]
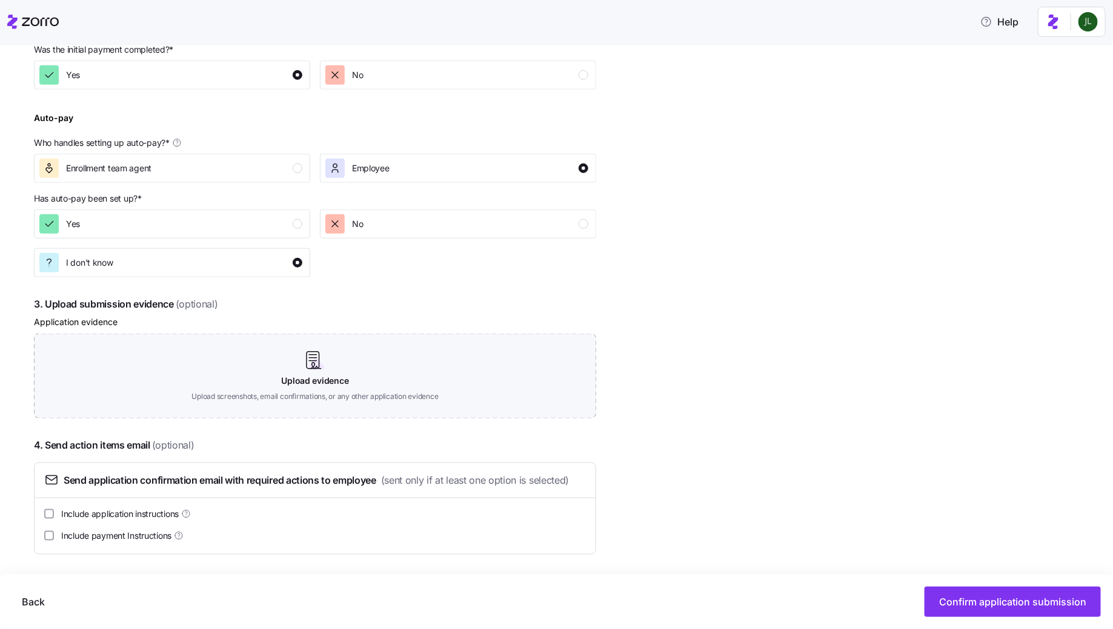
click at [95, 517] on span "Include application instructions" at bounding box center [120, 514] width 118 height 12
click at [54, 517] on input "Include application instructions" at bounding box center [49, 515] width 10 height 10
checkbox input "true"
click at [96, 537] on span "Include payment Instructions" at bounding box center [116, 536] width 110 height 12
click at [54, 537] on input "Include payment Instructions" at bounding box center [49, 536] width 10 height 10
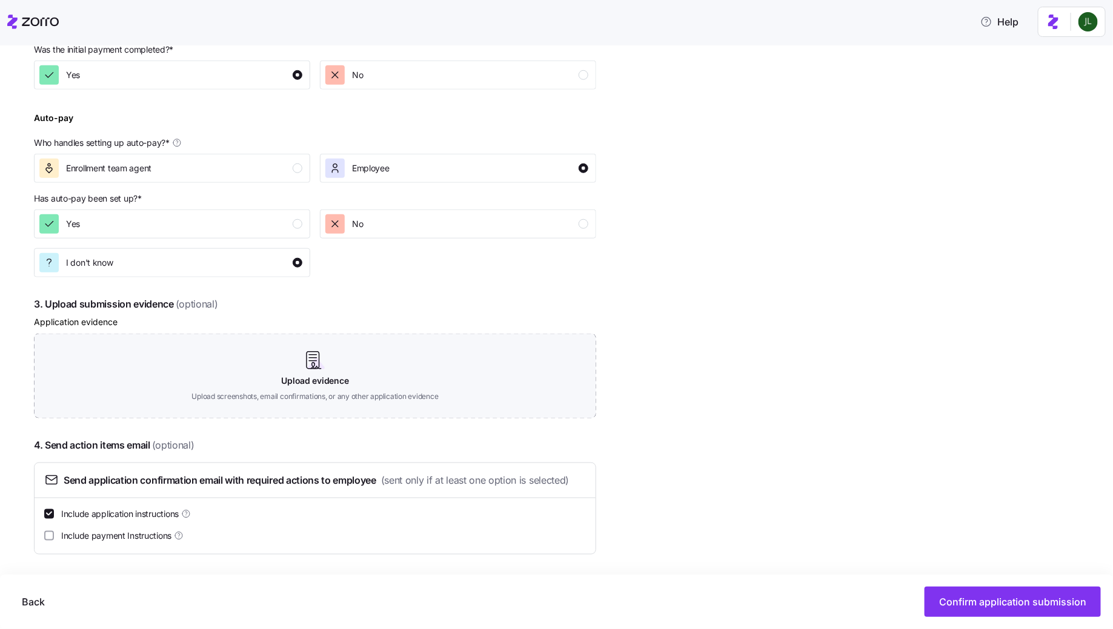
checkbox input "true"
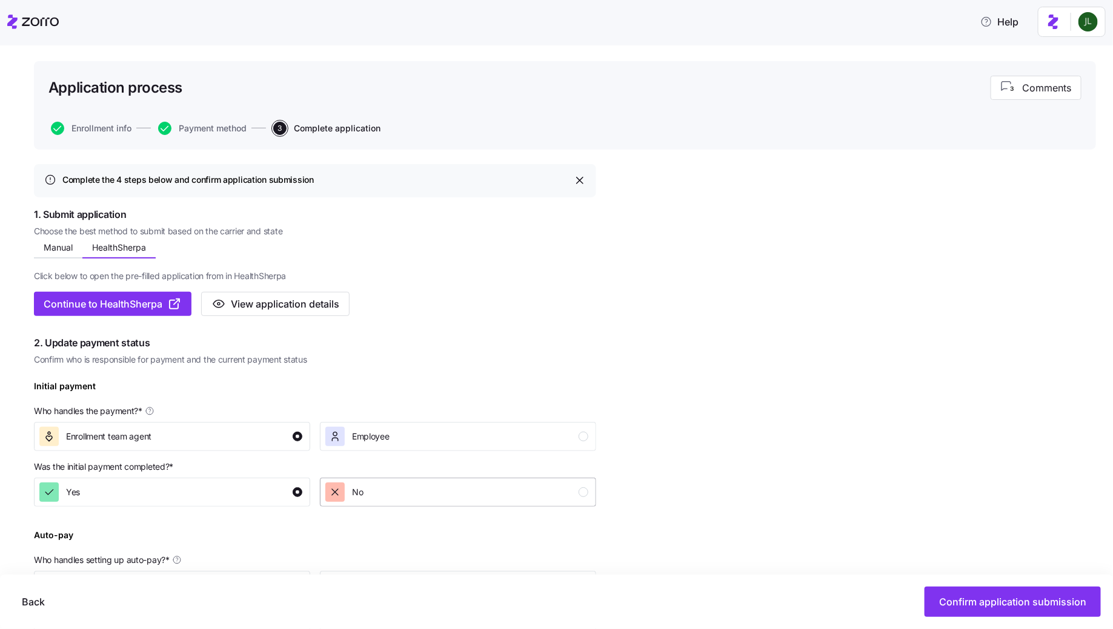
scroll to position [0, 0]
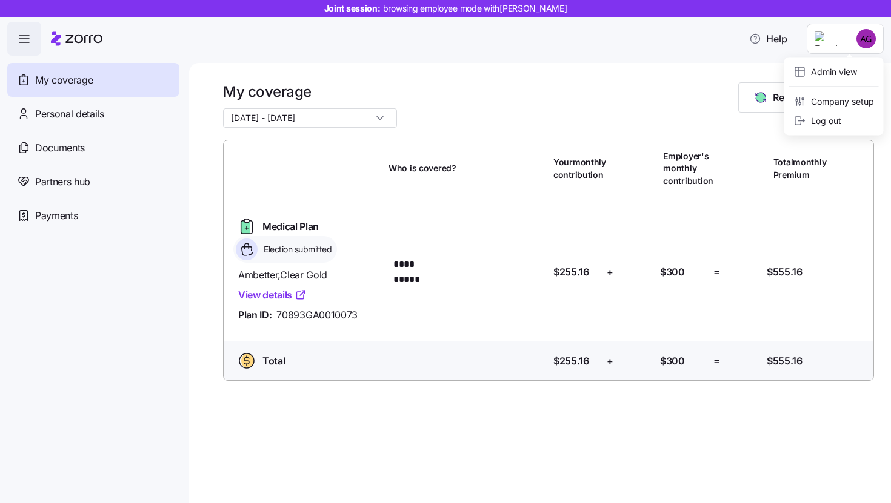
click at [874, 39] on html "**********" at bounding box center [445, 248] width 891 height 496
click at [822, 82] on div "Admin view Company setup Log out" at bounding box center [833, 97] width 99 height 78
click at [817, 75] on div "Admin view" at bounding box center [825, 71] width 63 height 13
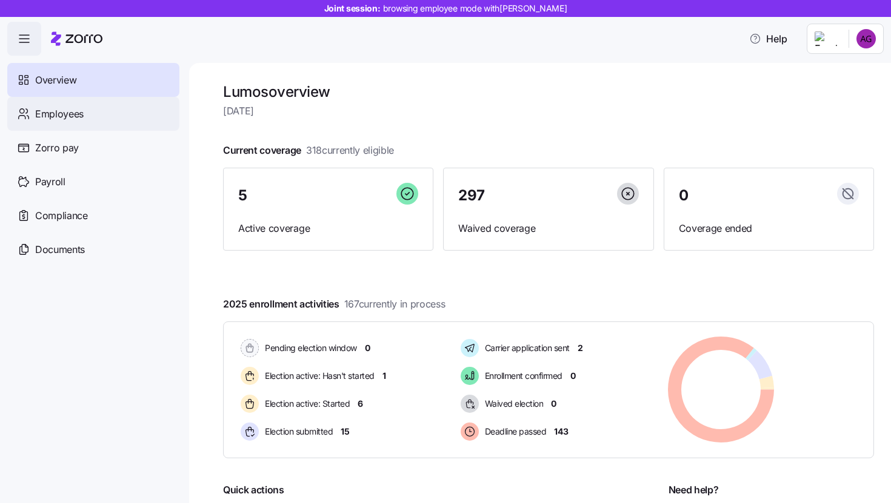
click at [119, 116] on div "Employees" at bounding box center [93, 114] width 172 height 34
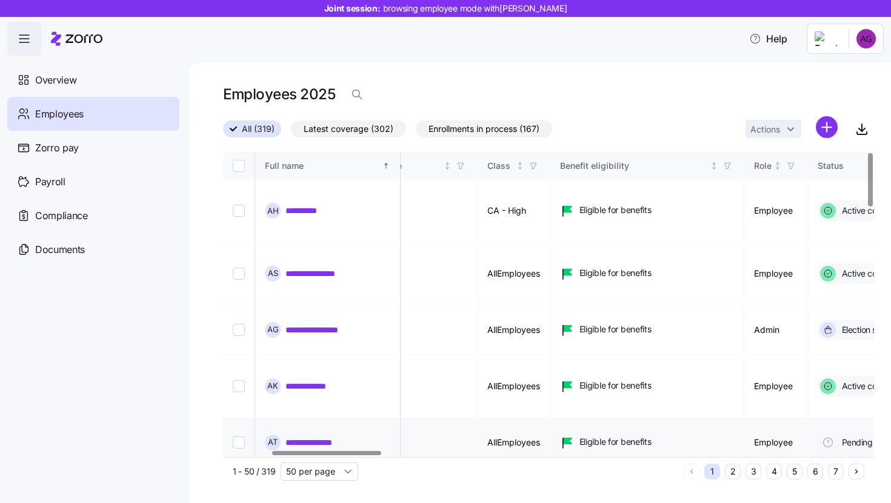
scroll to position [0, 287]
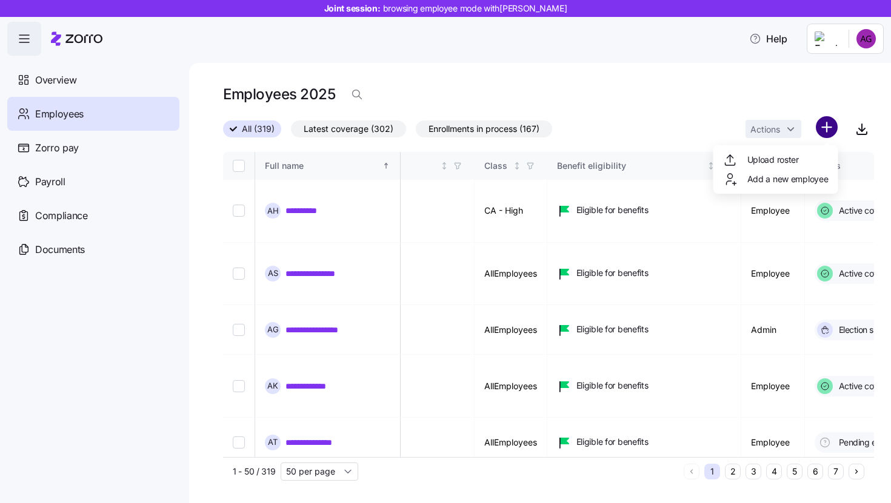
click at [821, 133] on html "**********" at bounding box center [445, 248] width 891 height 496
click at [775, 96] on html "**********" at bounding box center [445, 248] width 891 height 496
click at [832, 127] on html "**********" at bounding box center [445, 248] width 891 height 496
click at [688, 109] on html "**********" at bounding box center [445, 248] width 891 height 496
click at [807, 141] on div "Actions" at bounding box center [791, 129] width 92 height 26
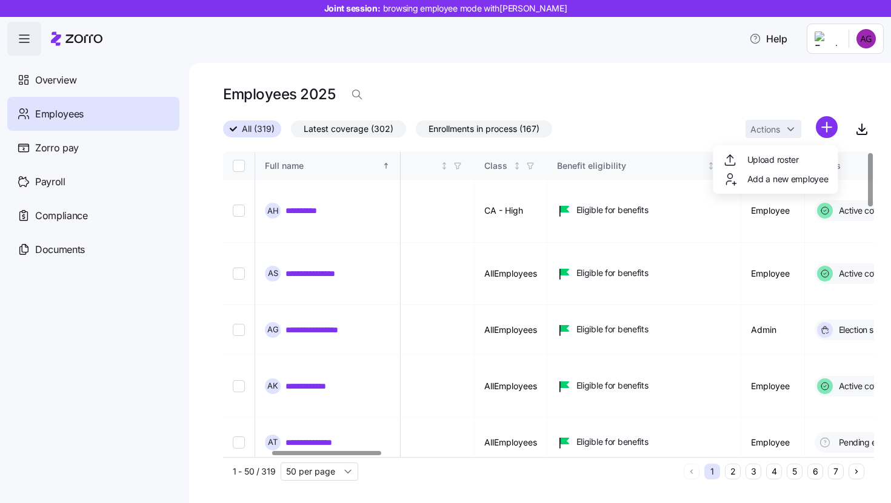
click at [816, 138] on html "**********" at bounding box center [445, 248] width 891 height 496
click at [785, 150] on div "Upload roster" at bounding box center [775, 159] width 115 height 19
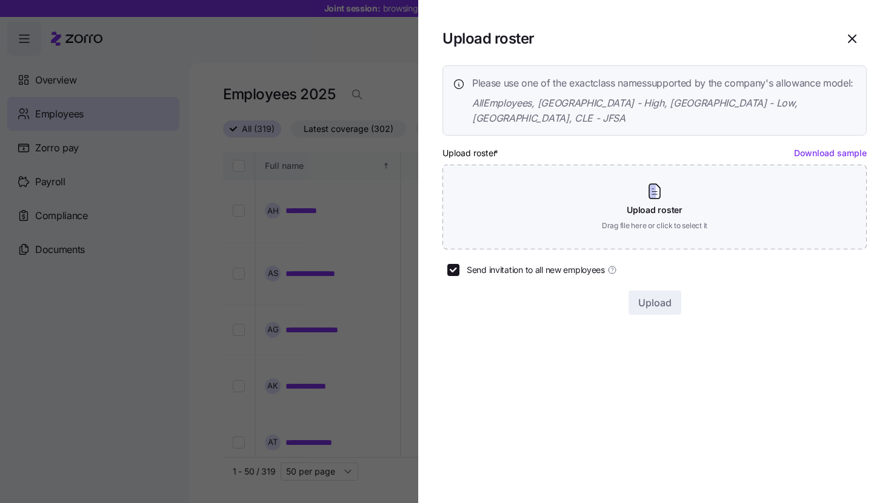
click at [320, 262] on div at bounding box center [445, 251] width 891 height 503
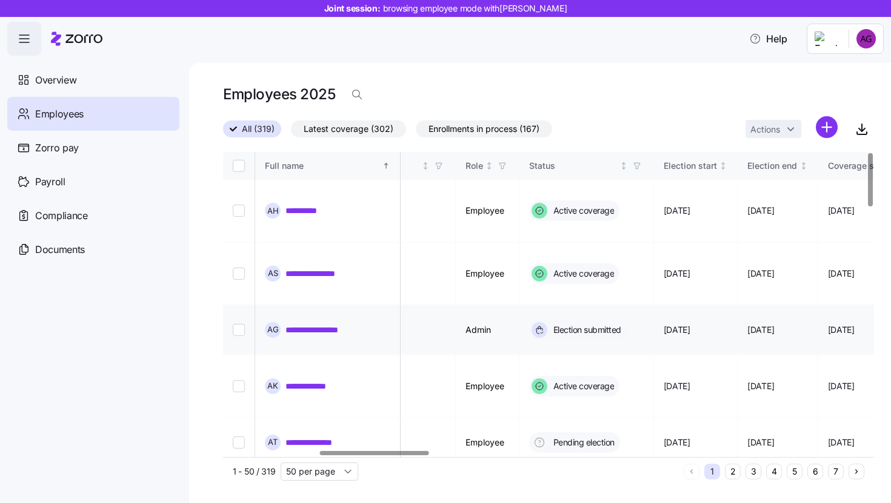
scroll to position [0, 573]
click at [308, 487] on link "**********" at bounding box center [307, 493] width 44 height 12
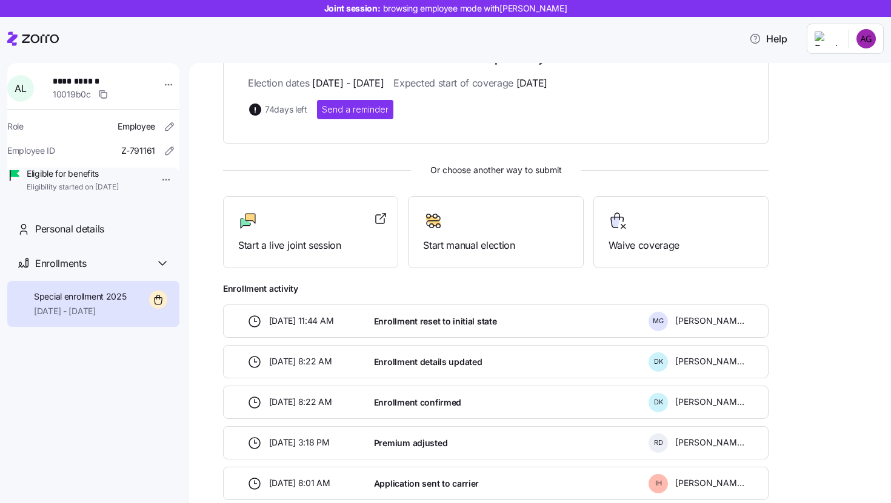
scroll to position [270, 0]
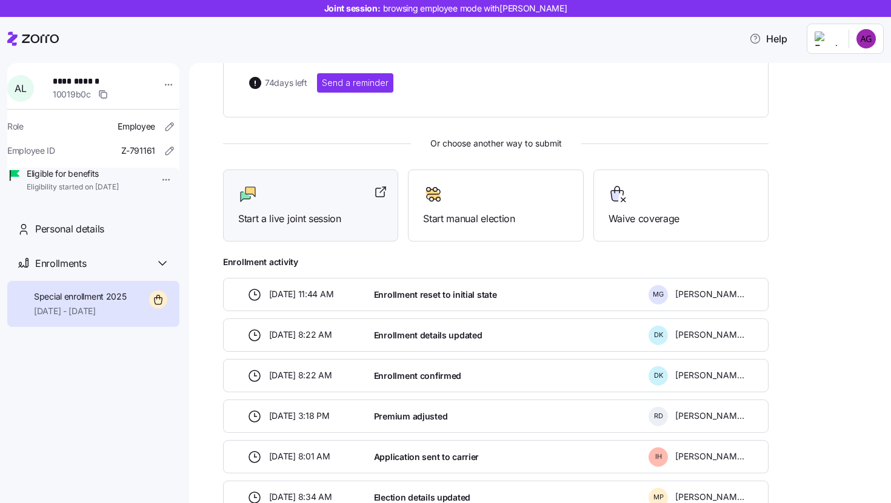
click at [354, 194] on div "Start a live joint session" at bounding box center [310, 206] width 145 height 42
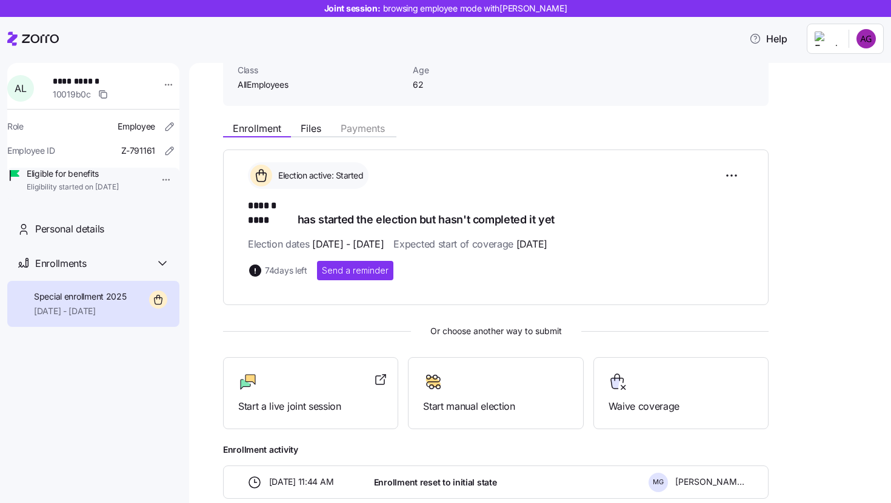
scroll to position [95, 0]
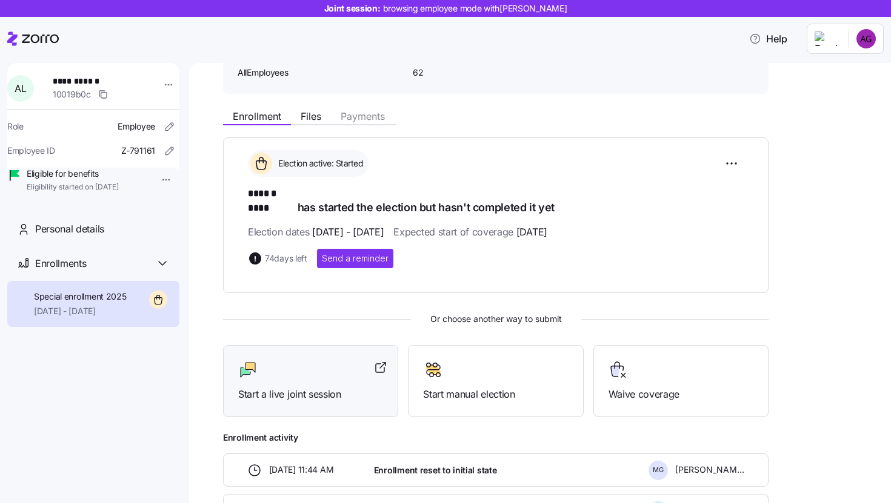
click at [322, 387] on span "Start a live joint session" at bounding box center [310, 394] width 145 height 15
click at [861, 33] on html "**********" at bounding box center [445, 248] width 891 height 496
click at [850, 73] on div "Company setup" at bounding box center [834, 71] width 80 height 13
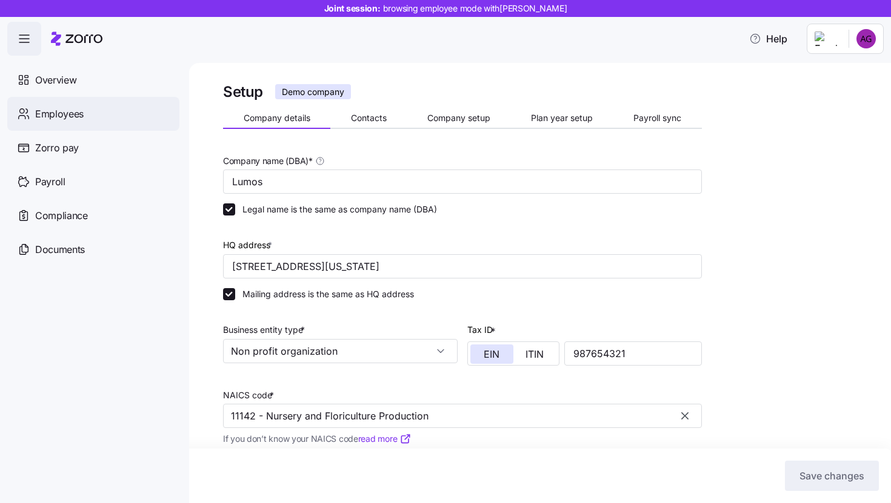
click at [82, 113] on span "Employees" at bounding box center [59, 114] width 48 height 15
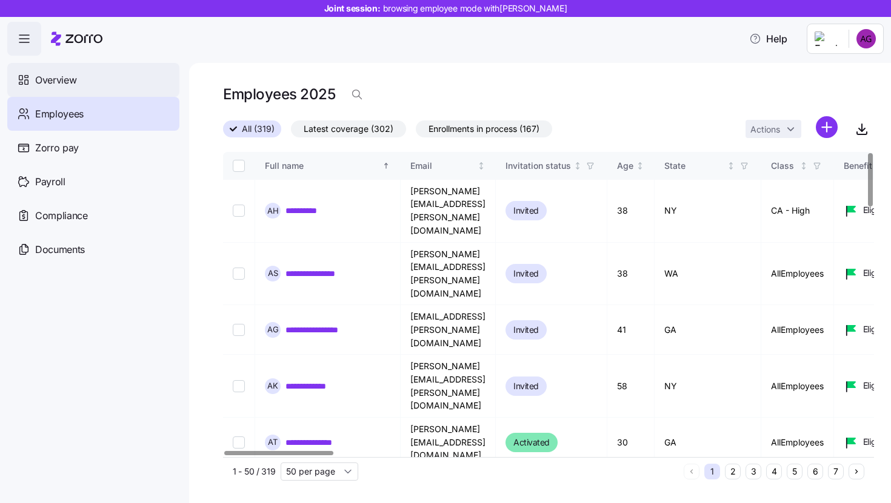
click at [99, 77] on div "Overview" at bounding box center [93, 80] width 172 height 34
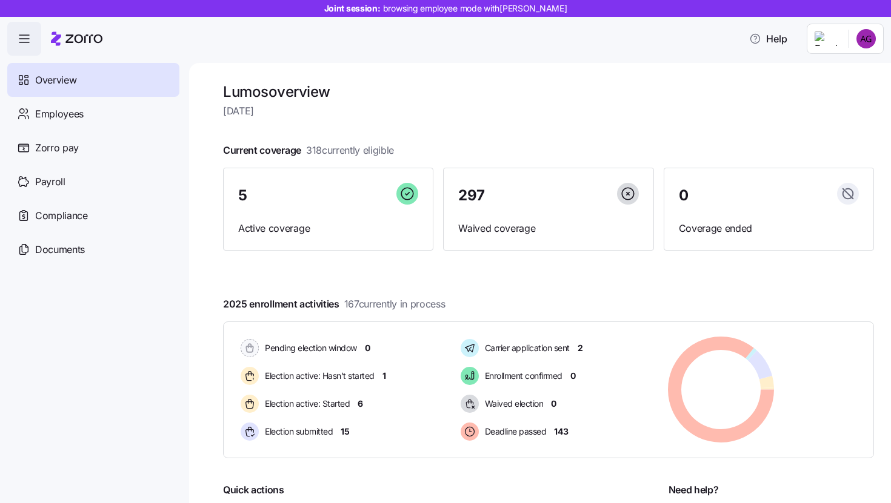
click at [29, 48] on span "button" at bounding box center [24, 38] width 33 height 33
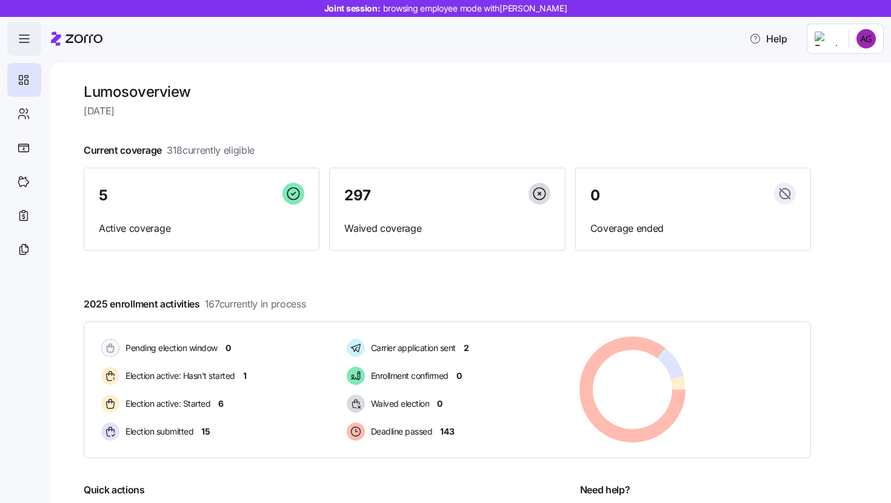
click at [29, 48] on span "button" at bounding box center [24, 38] width 33 height 33
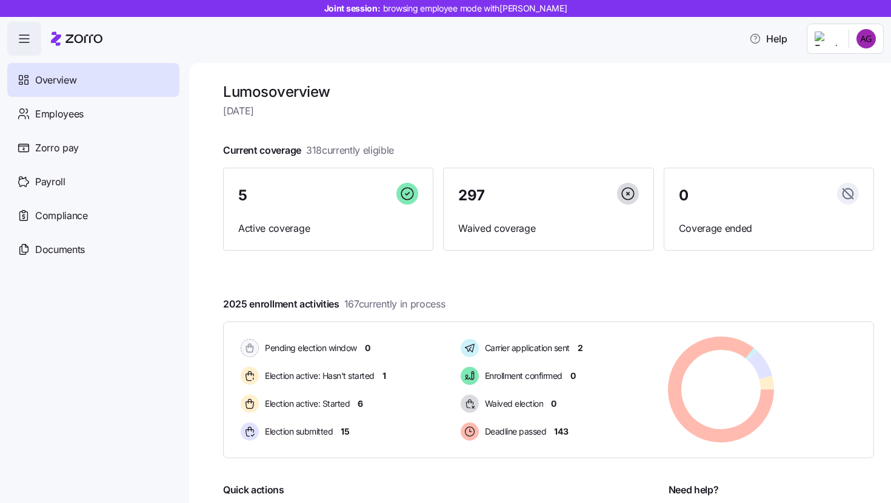
click at [135, 7] on div "Joint session: browsing employee mode with Alexandria Gordon" at bounding box center [445, 8] width 891 height 17
click at [486, 8] on span "browsing employee mode with Alexandria Gordon" at bounding box center [475, 8] width 184 height 12
click at [872, 36] on html "Joint session: browsing employee mode with Alexandria Gordon Help Overview Empl…" at bounding box center [445, 248] width 891 height 496
click at [657, 68] on html "Joint session: browsing employee mode with Alexandria Gordon Help Overview Empl…" at bounding box center [445, 248] width 891 height 496
click at [57, 124] on div "Employees" at bounding box center [93, 114] width 172 height 34
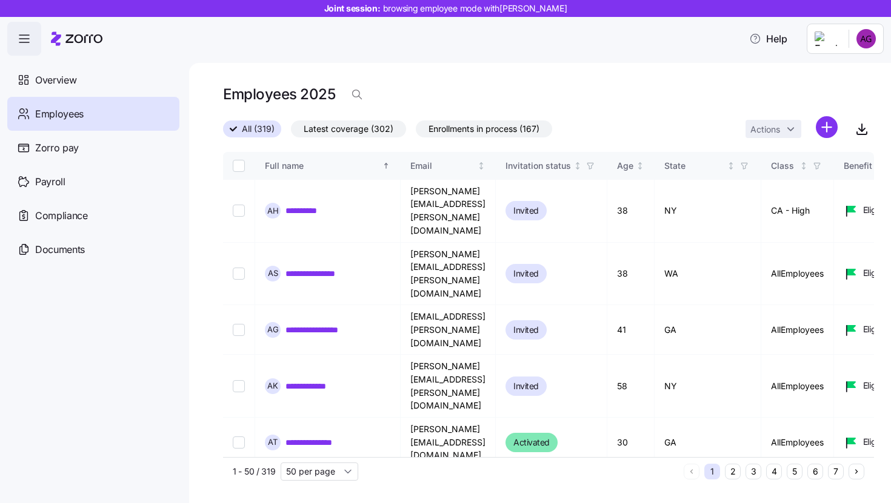
click at [872, 48] on html "**********" at bounding box center [445, 248] width 891 height 496
click at [852, 70] on div "Personal view" at bounding box center [829, 71] width 71 height 13
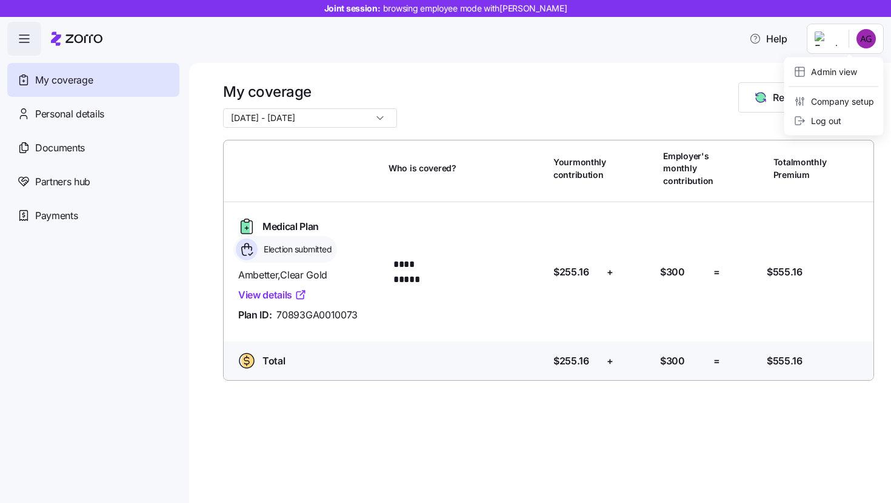
click at [872, 36] on html "**********" at bounding box center [445, 248] width 891 height 496
click at [838, 77] on div "Admin view" at bounding box center [825, 71] width 63 height 13
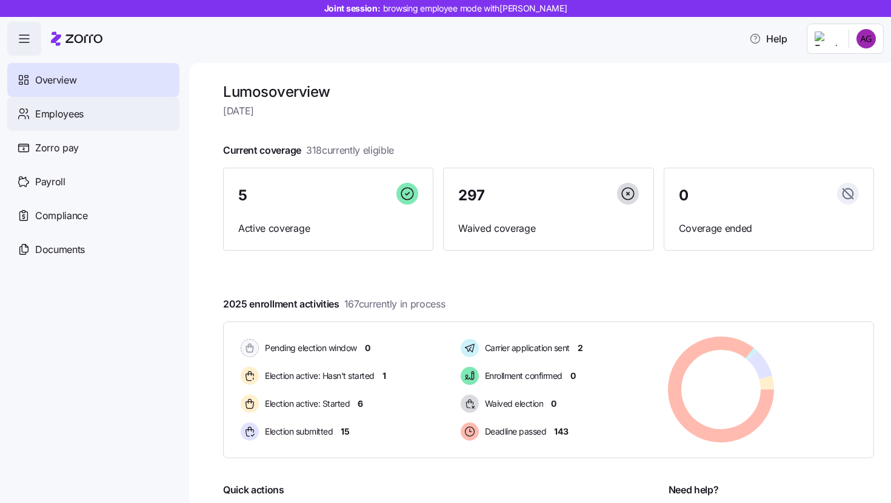
click at [94, 126] on div "Employees" at bounding box center [93, 114] width 172 height 34
click at [119, 121] on div "Employees" at bounding box center [93, 114] width 172 height 34
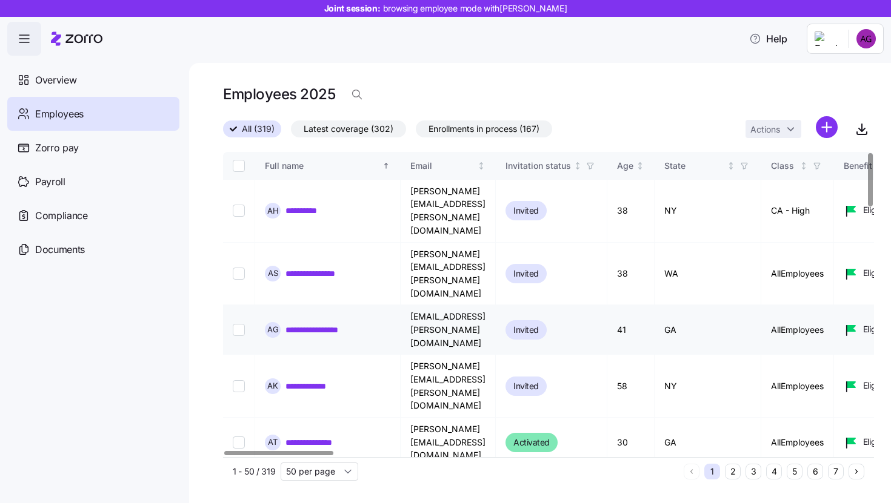
click at [327, 324] on link "**********" at bounding box center [322, 330] width 75 height 12
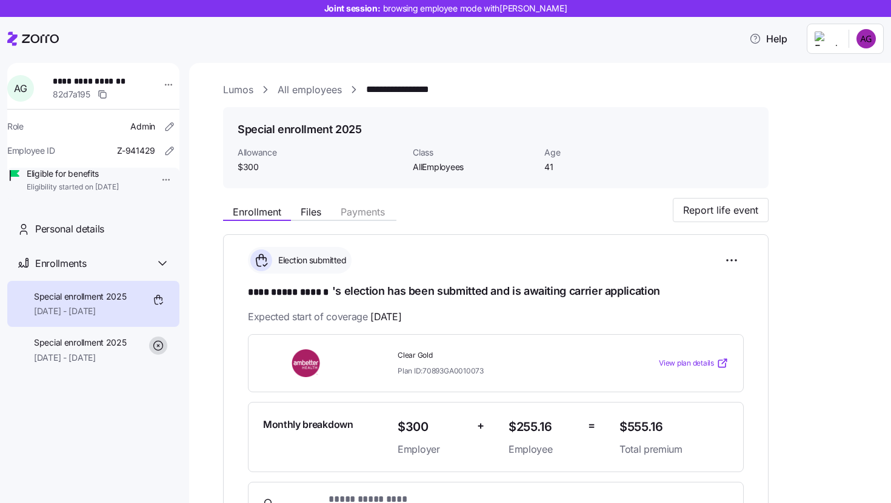
click at [308, 95] on link "All employees" at bounding box center [309, 89] width 64 height 15
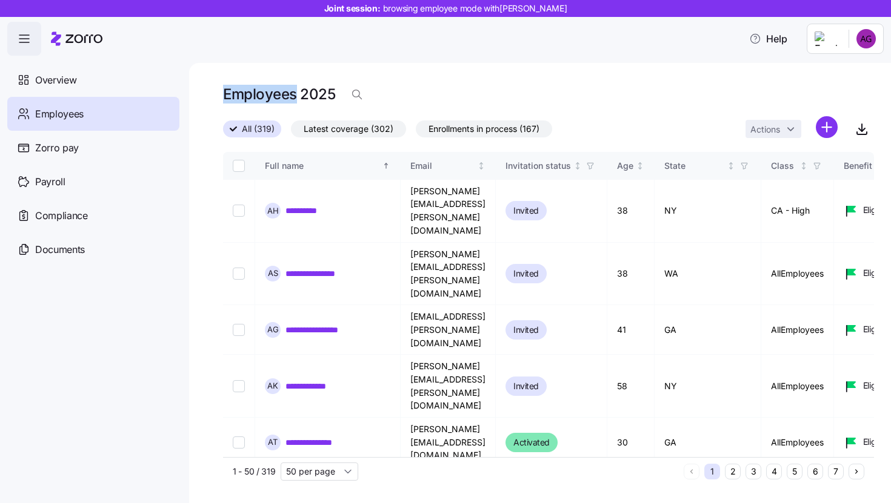
click at [321, 84] on div "Employees 2025" at bounding box center [548, 94] width 651 height 24
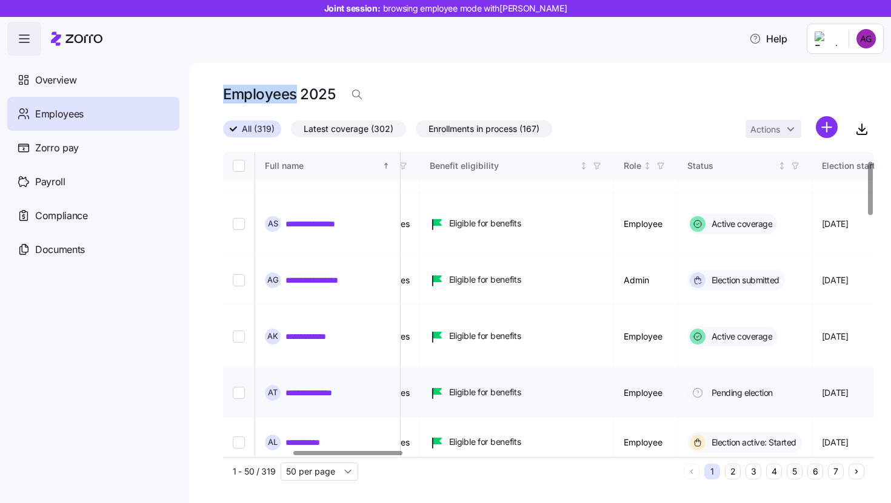
scroll to position [50, 417]
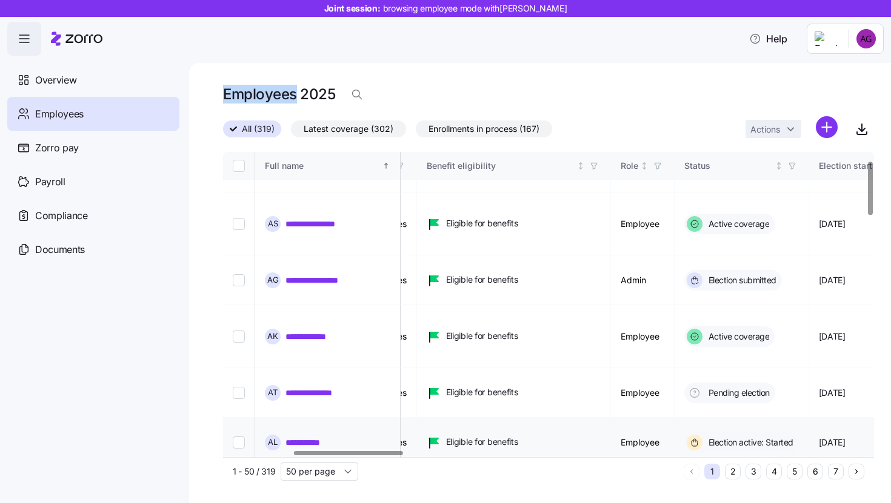
click at [300, 437] on link "**********" at bounding box center [307, 443] width 44 height 12
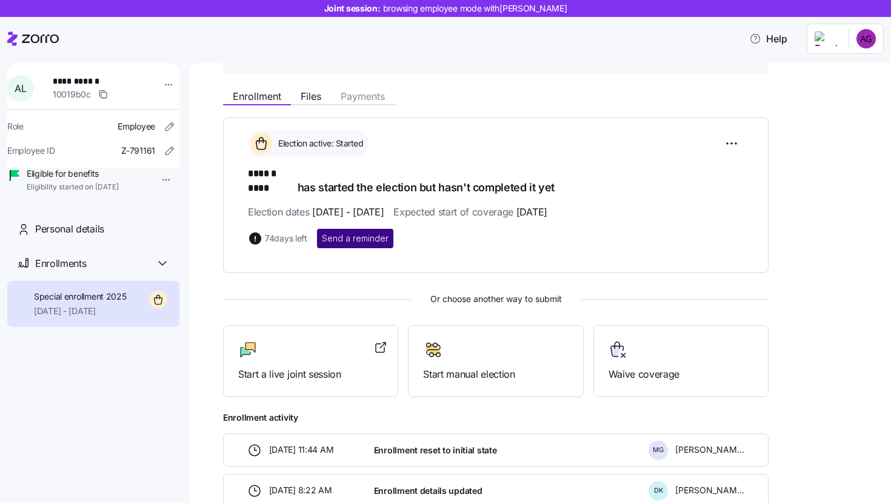
scroll to position [115, 0]
click at [374, 342] on div at bounding box center [380, 349] width 15 height 19
click at [867, 48] on html "**********" at bounding box center [445, 248] width 891 height 496
click at [858, 70] on div "Company setup" at bounding box center [834, 71] width 80 height 13
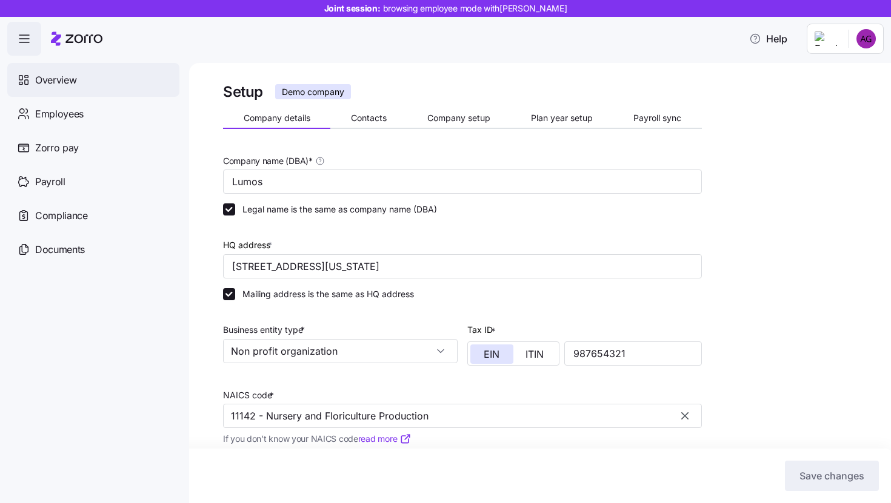
click at [118, 81] on div "Overview" at bounding box center [93, 80] width 172 height 34
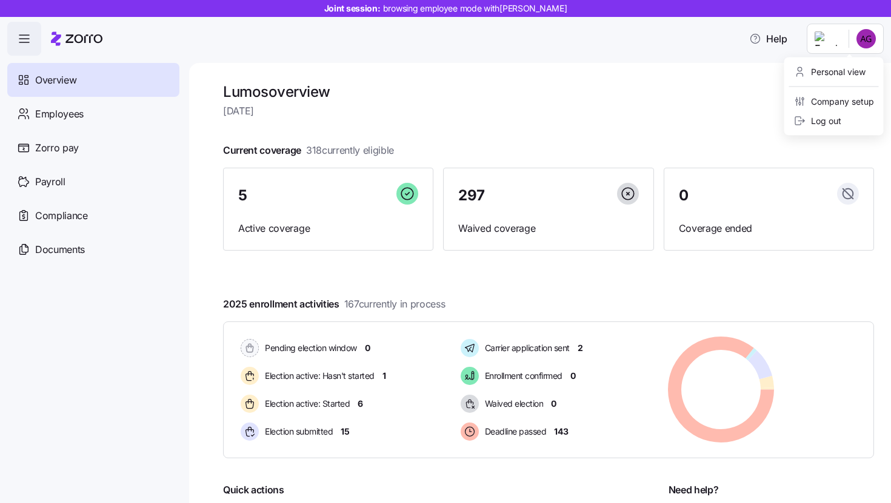
click at [825, 43] on html "Joint session: browsing employee mode with Alexandria Gordon Help Overview Empl…" at bounding box center [445, 248] width 891 height 496
click at [820, 79] on div "Personal view" at bounding box center [834, 71] width 90 height 19
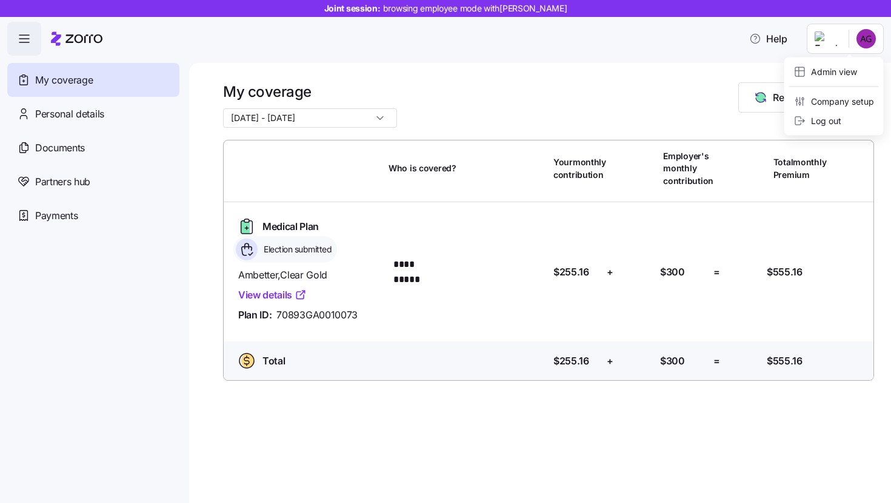
click at [835, 44] on html "**********" at bounding box center [445, 248] width 891 height 496
click at [831, 79] on div "Admin view" at bounding box center [834, 71] width 90 height 19
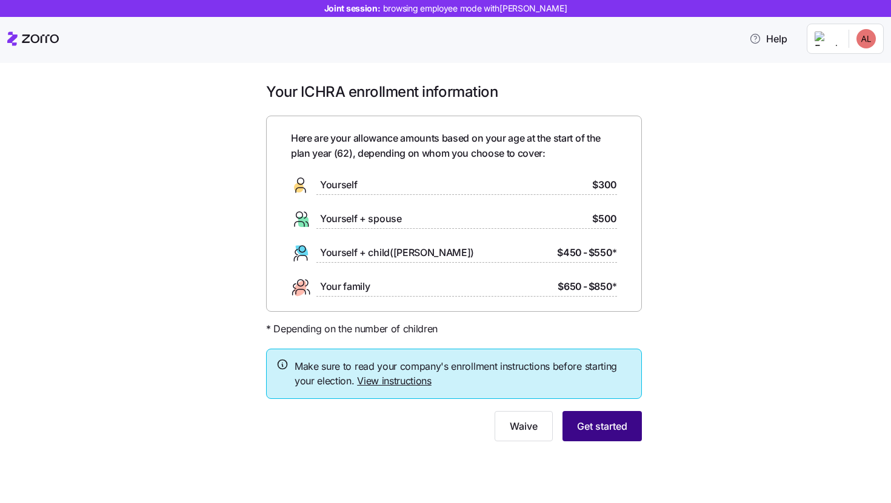
click at [587, 429] on span "Get started" at bounding box center [602, 426] width 50 height 15
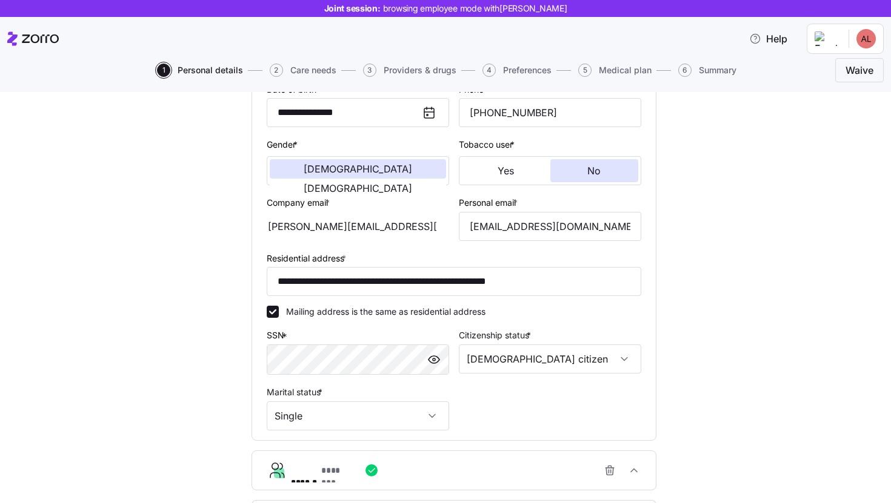
scroll to position [305, 0]
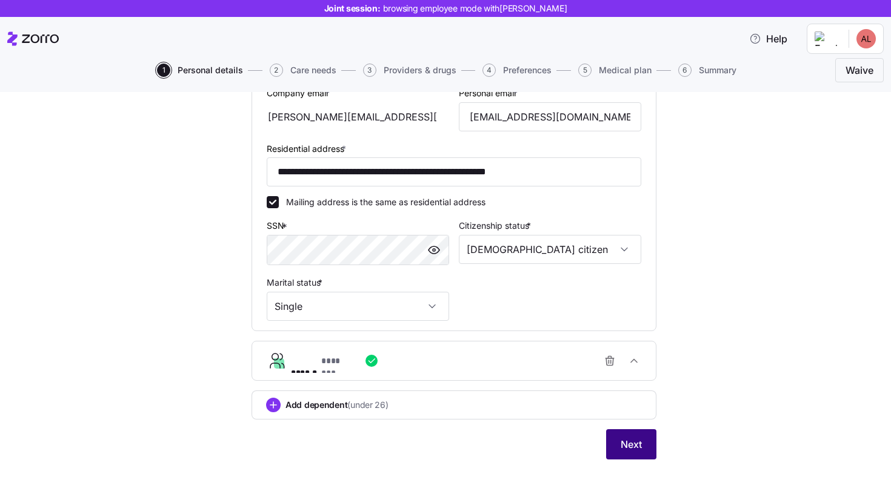
click at [620, 442] on span "Next" at bounding box center [630, 444] width 21 height 15
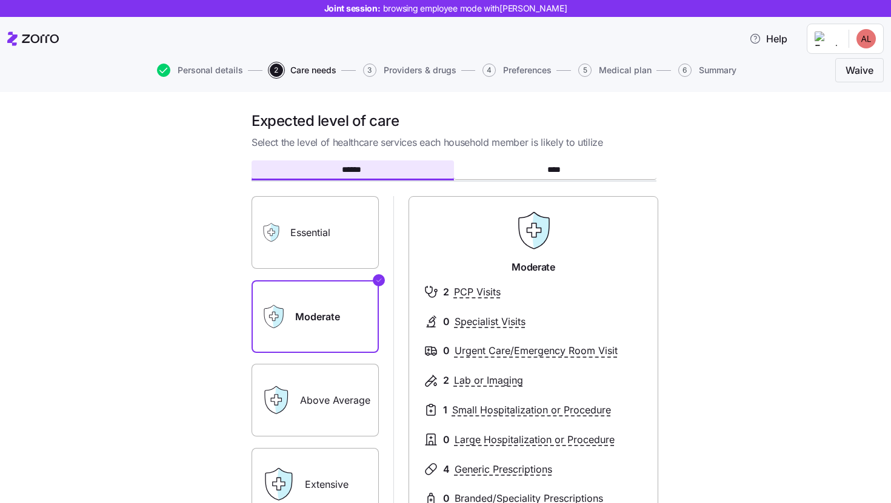
scroll to position [1, 0]
click at [330, 230] on label "Essential" at bounding box center [314, 232] width 127 height 73
click at [0, 0] on input "Essential" at bounding box center [0, 0] width 0 height 0
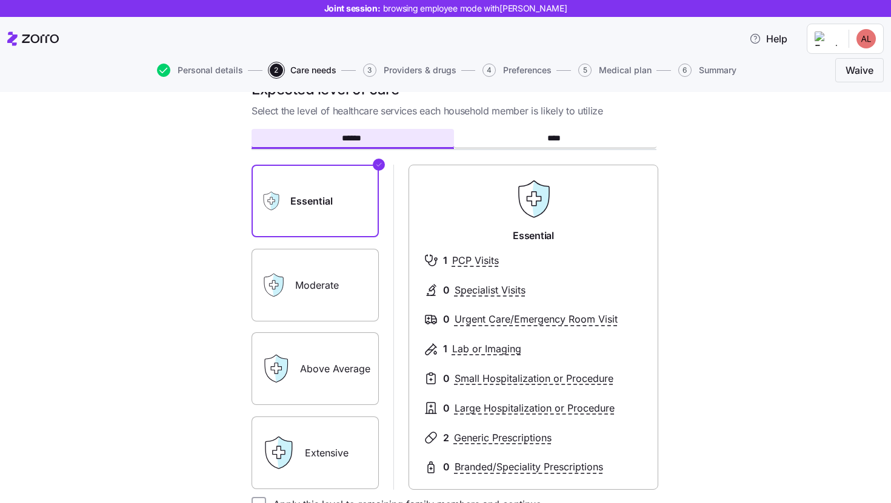
scroll to position [92, 0]
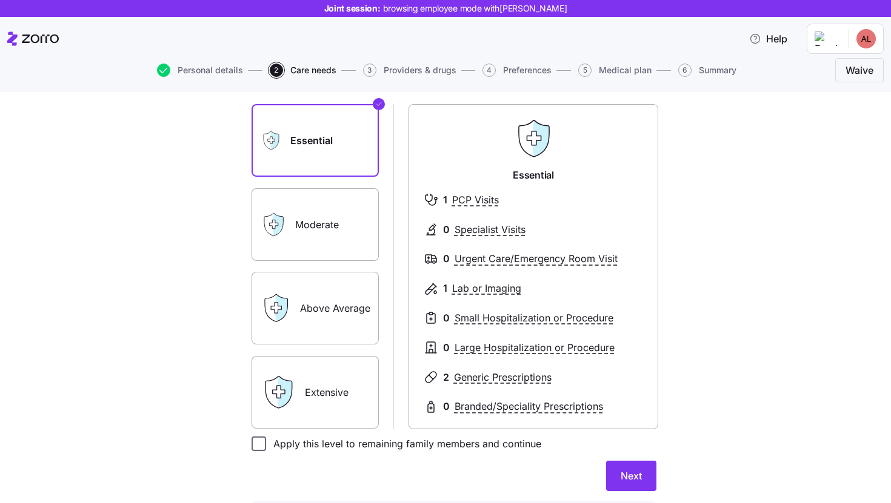
click at [258, 450] on input "Apply this level to remaining family members and continue" at bounding box center [258, 444] width 15 height 15
checkbox input "true"
click at [646, 477] on button "Next" at bounding box center [631, 476] width 50 height 30
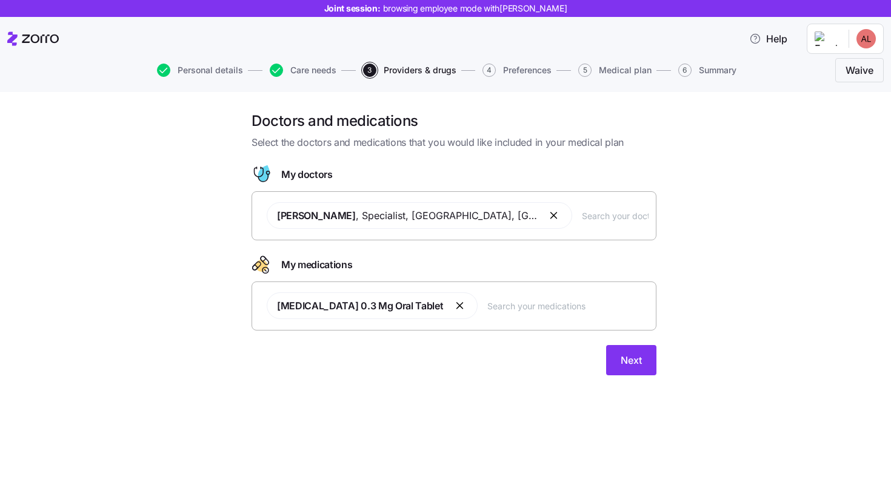
click at [493, 308] on input "text" at bounding box center [567, 305] width 161 height 13
click at [642, 371] on button "Next" at bounding box center [631, 360] width 50 height 30
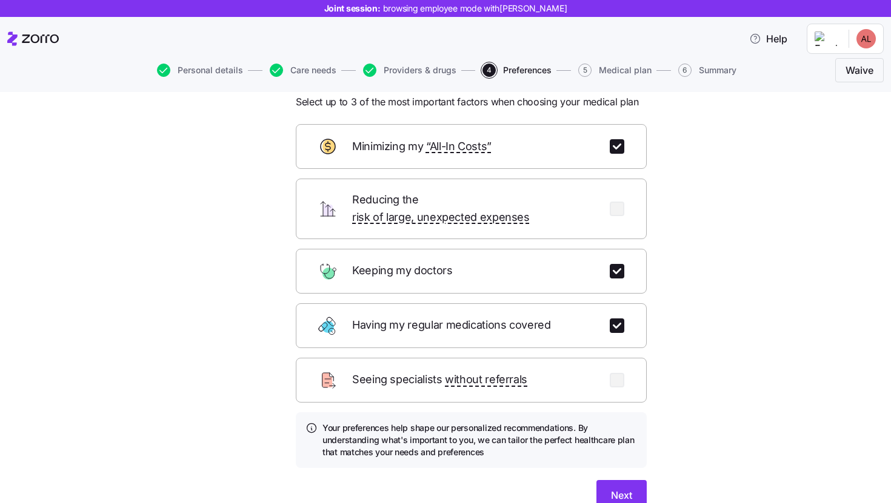
scroll to position [91, 0]
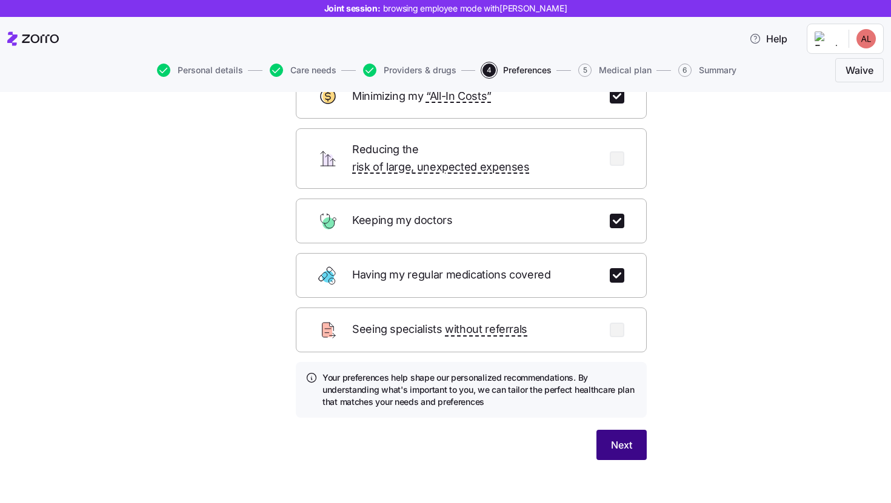
click at [624, 439] on button "Next" at bounding box center [621, 445] width 50 height 30
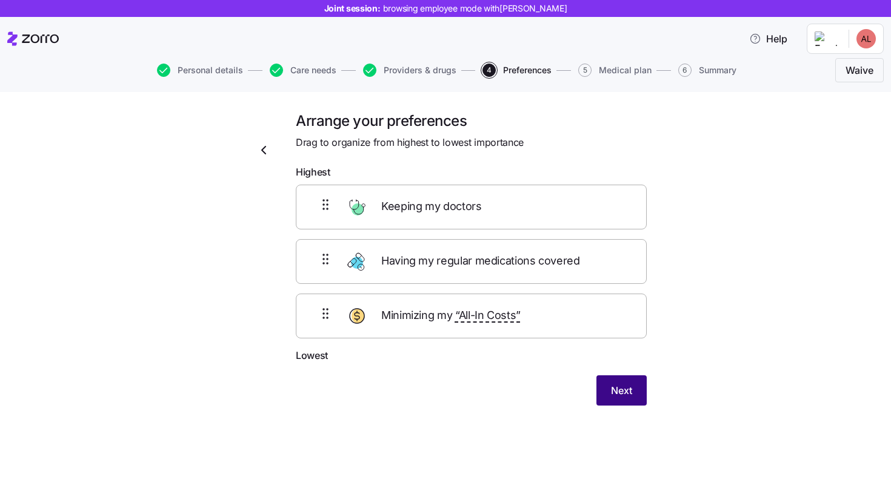
scroll to position [0, 0]
click at [611, 393] on span "Next" at bounding box center [621, 391] width 21 height 15
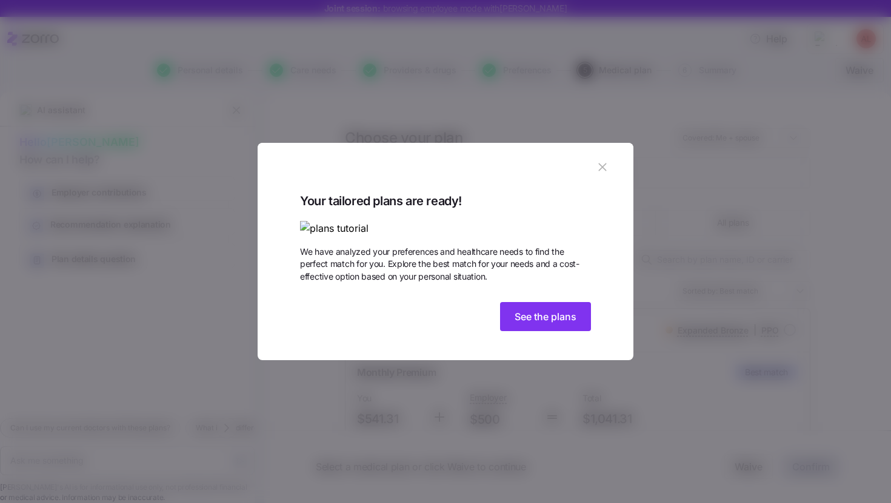
click at [609, 158] on button "button" at bounding box center [602, 167] width 19 height 19
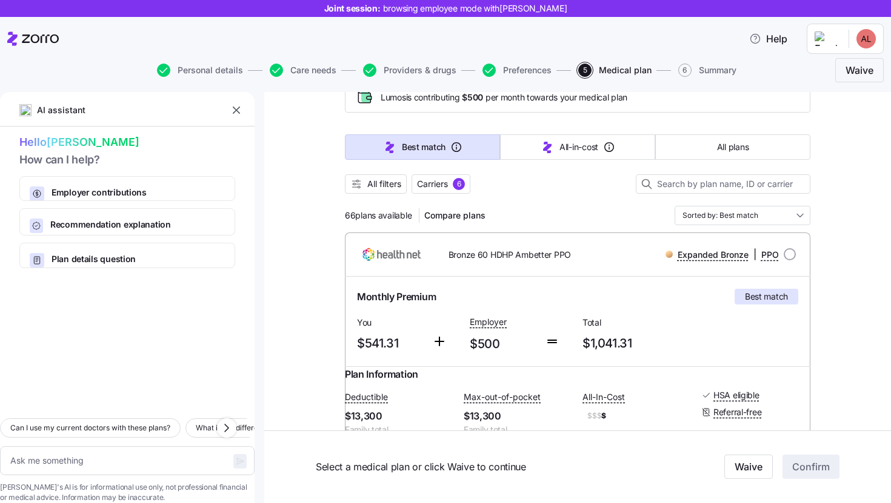
scroll to position [90, 0]
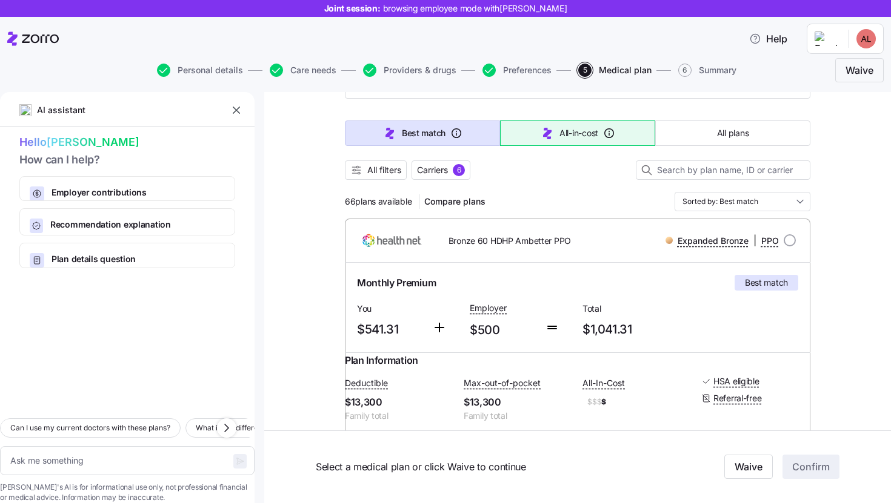
click at [555, 141] on button "All-in-cost" at bounding box center [577, 133] width 155 height 25
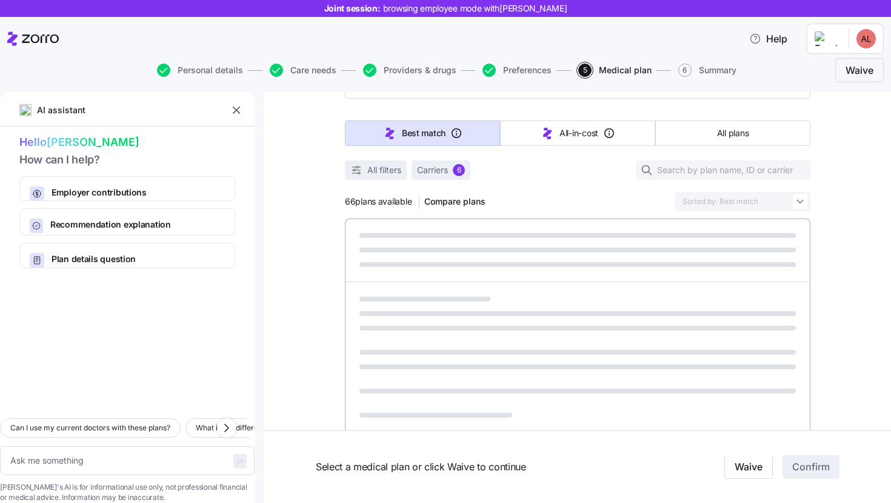
type textarea "x"
type input "Sorted by: All-in-cost"
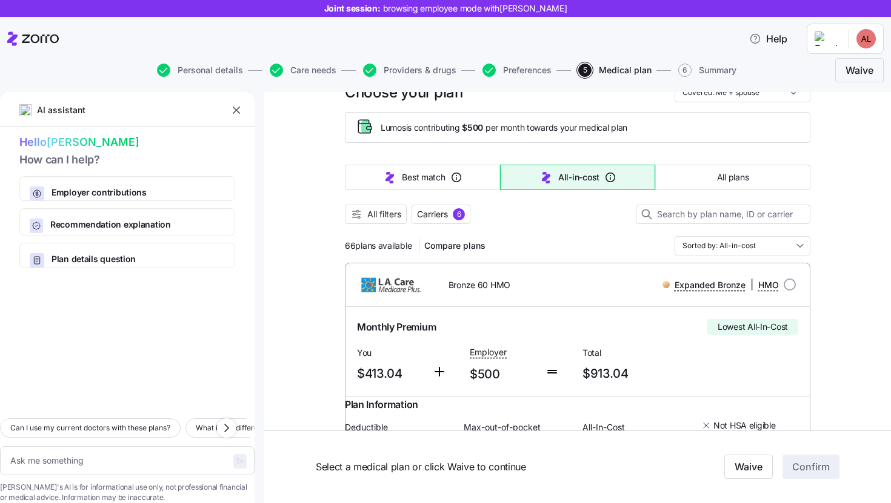
scroll to position [47, 0]
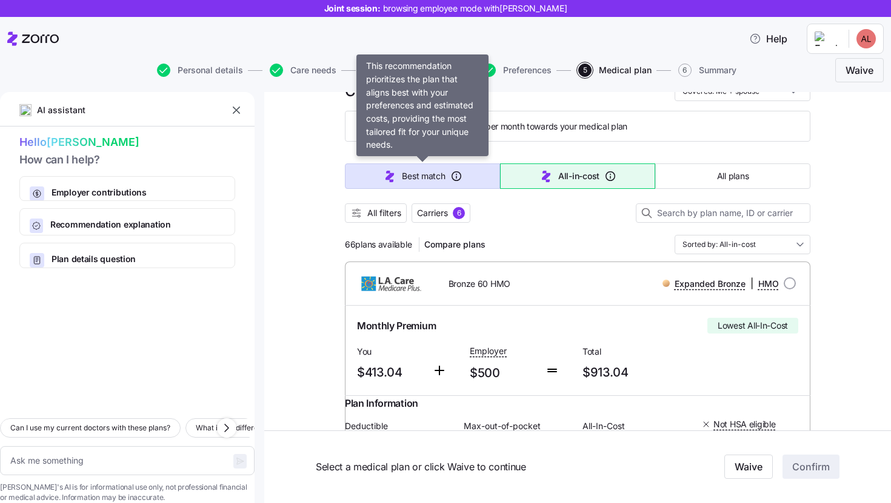
click at [465, 177] on button "Best match" at bounding box center [422, 176] width 155 height 25
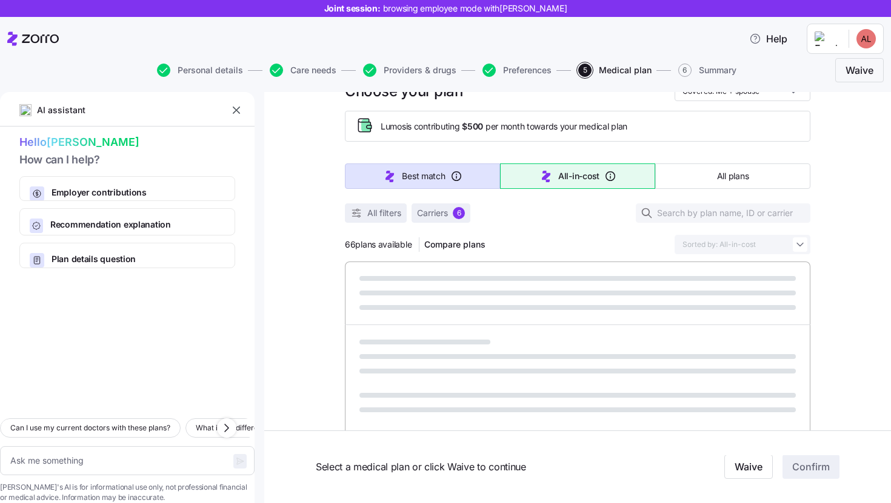
type textarea "x"
type input "Sorted by: Best match"
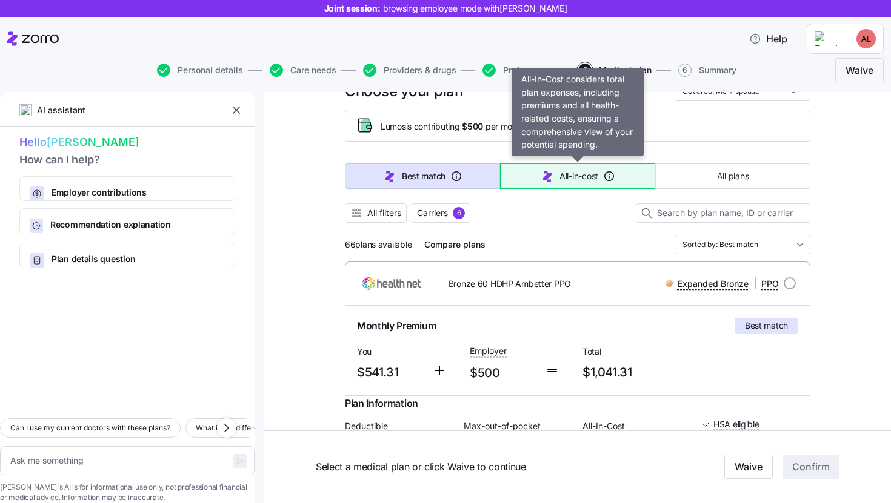
click at [537, 173] on button "All-in-cost" at bounding box center [577, 176] width 155 height 25
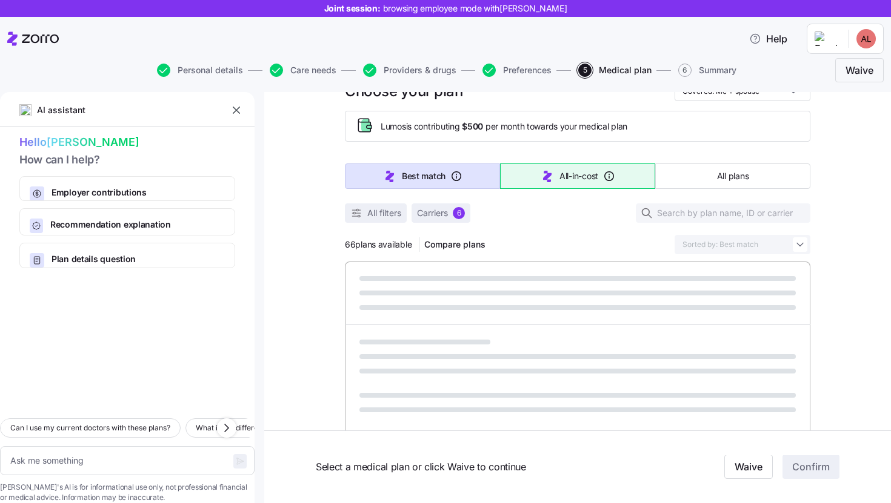
type textarea "x"
type input "Sorted by: All-in-cost"
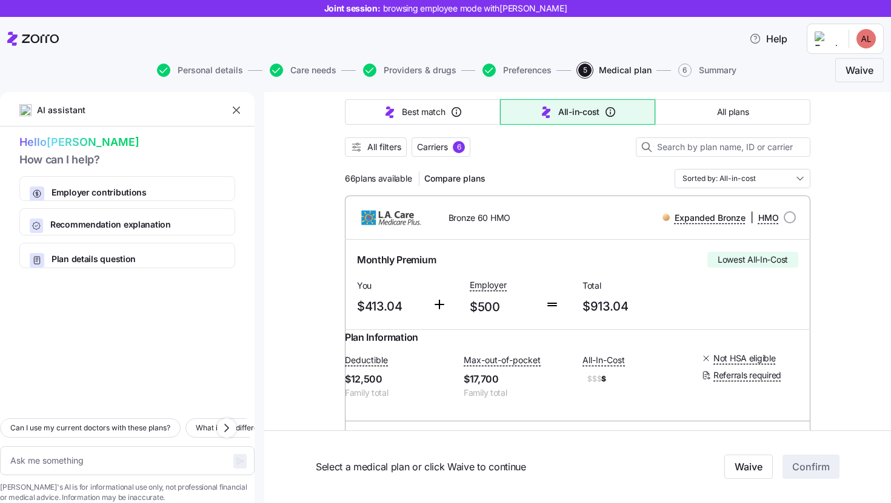
scroll to position [113, 0]
click at [793, 223] on div "Expanded Bronze | HMO" at bounding box center [707, 217] width 176 height 15
click at [791, 218] on input "radio" at bounding box center [789, 217] width 12 height 12
radio input "true"
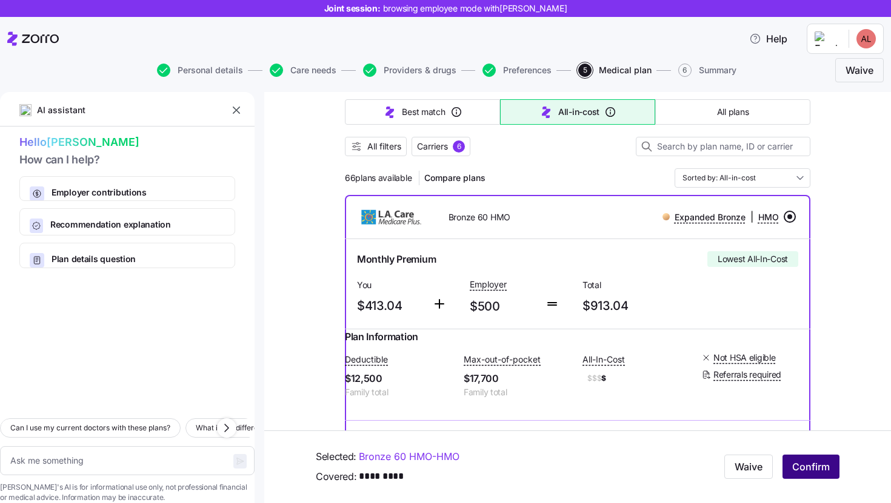
click at [807, 463] on span "Confirm" at bounding box center [811, 467] width 38 height 15
type textarea "x"
